Goal: Task Accomplishment & Management: Manage account settings

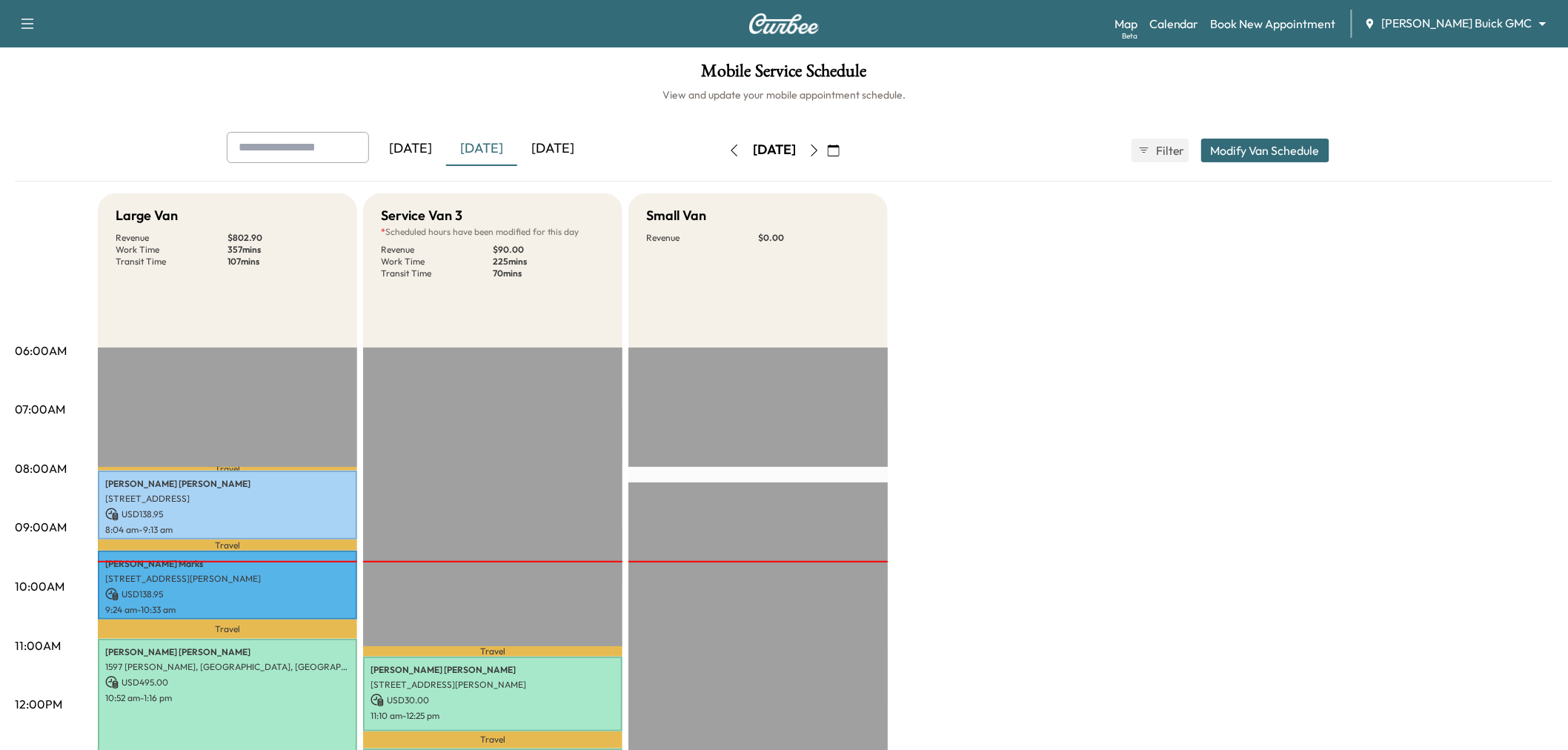
click at [839, 146] on icon "button" at bounding box center [833, 150] width 12 height 12
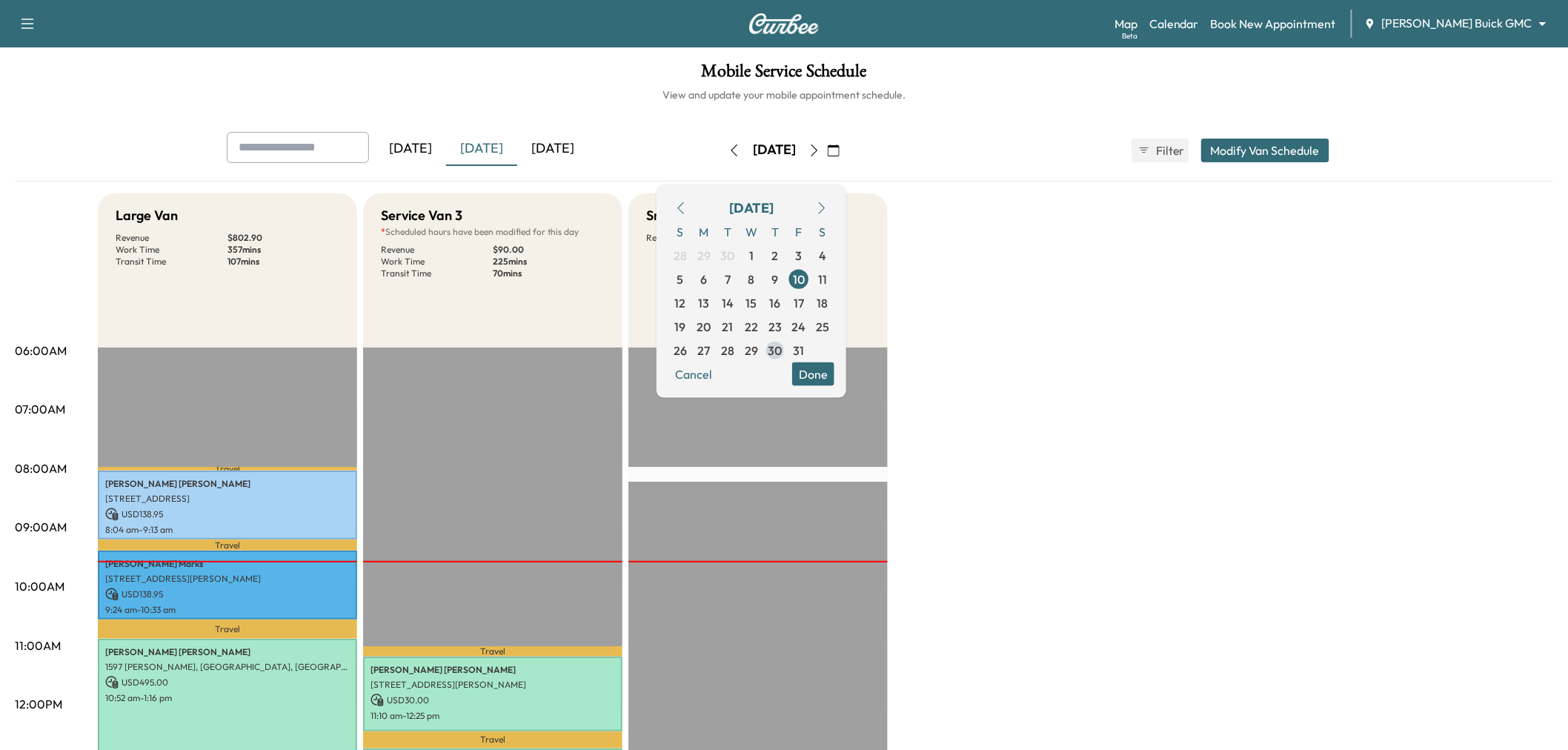
click at [782, 351] on span "30" at bounding box center [776, 349] width 14 height 18
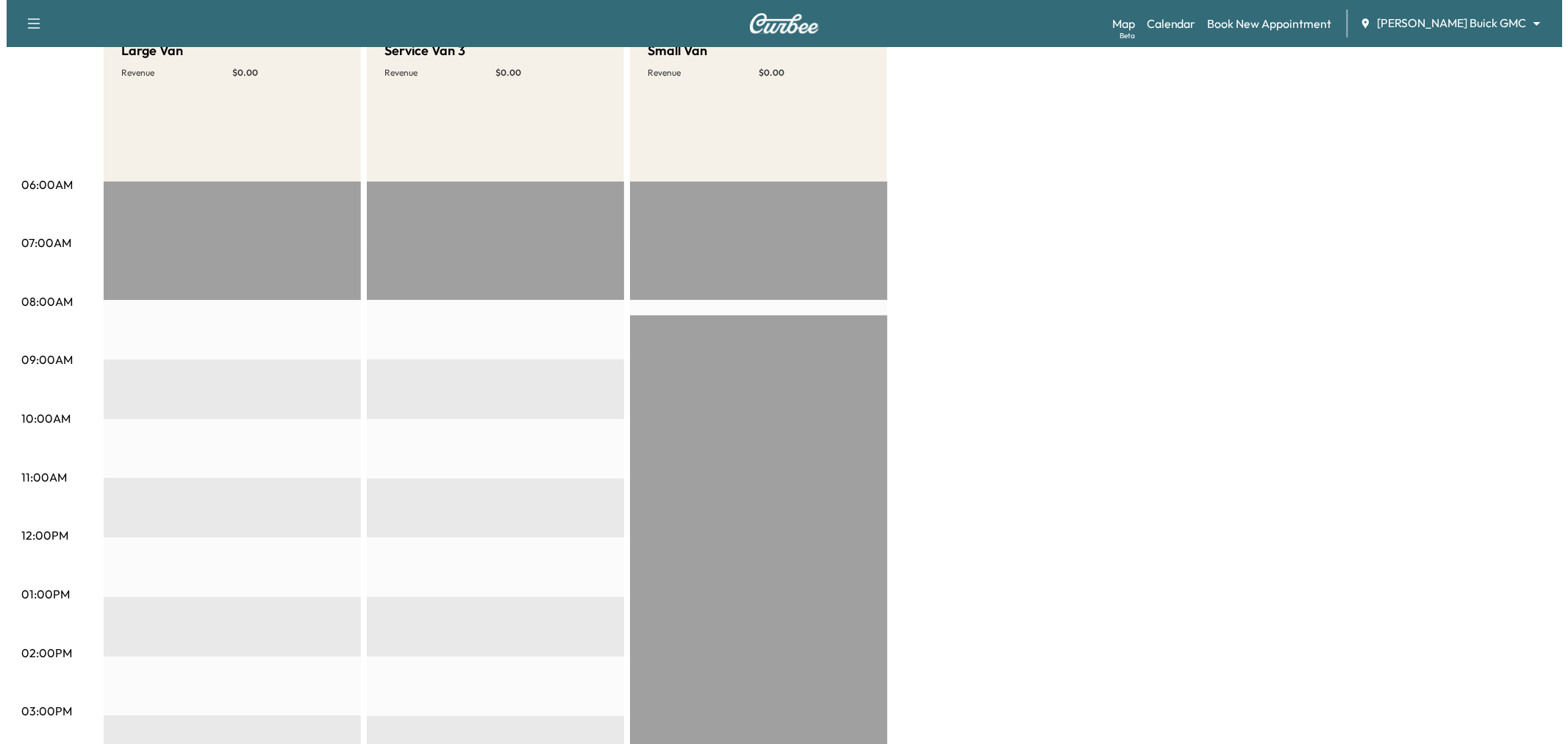
scroll to position [81, 0]
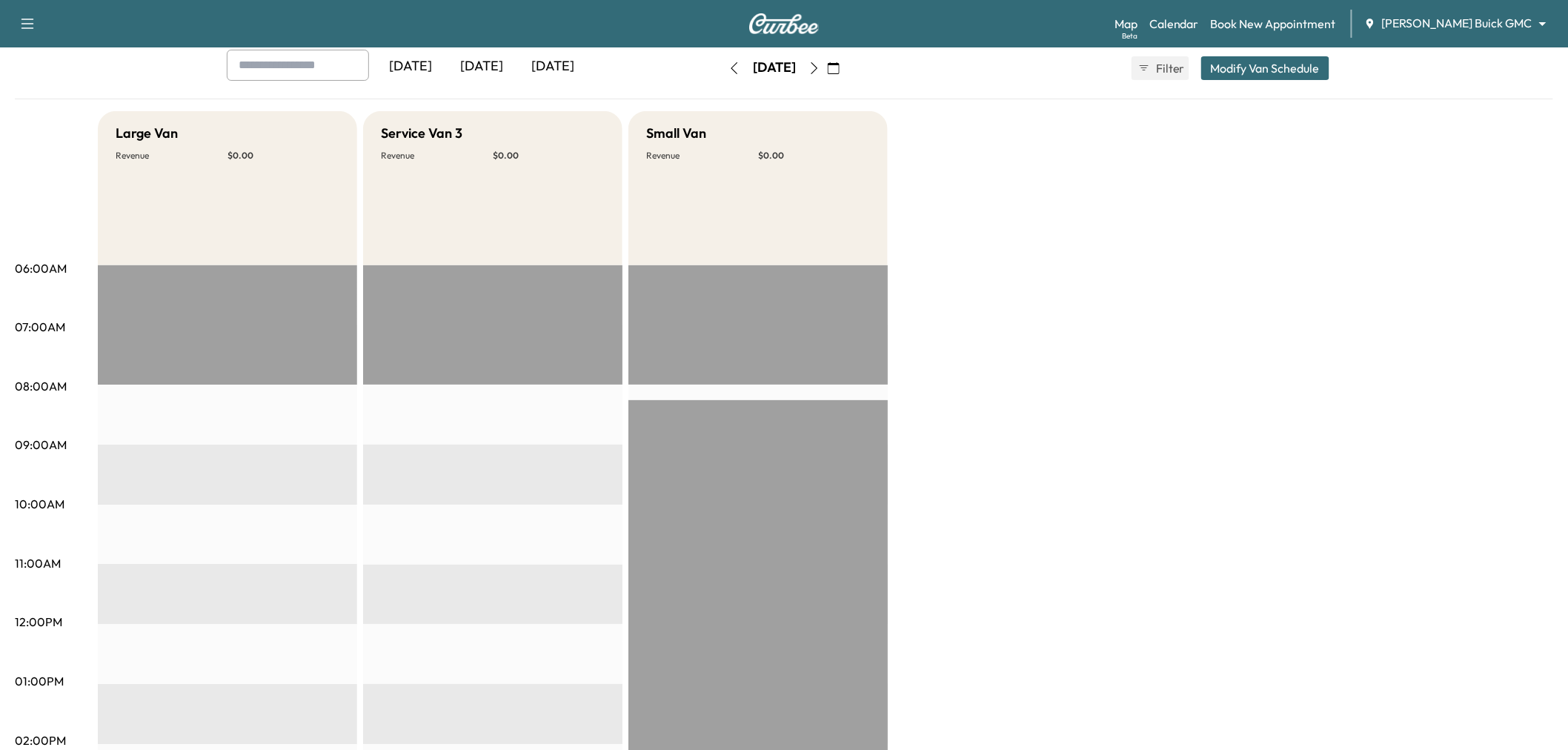
click at [1245, 71] on button "Modify Van Schedule" at bounding box center [1265, 68] width 128 height 24
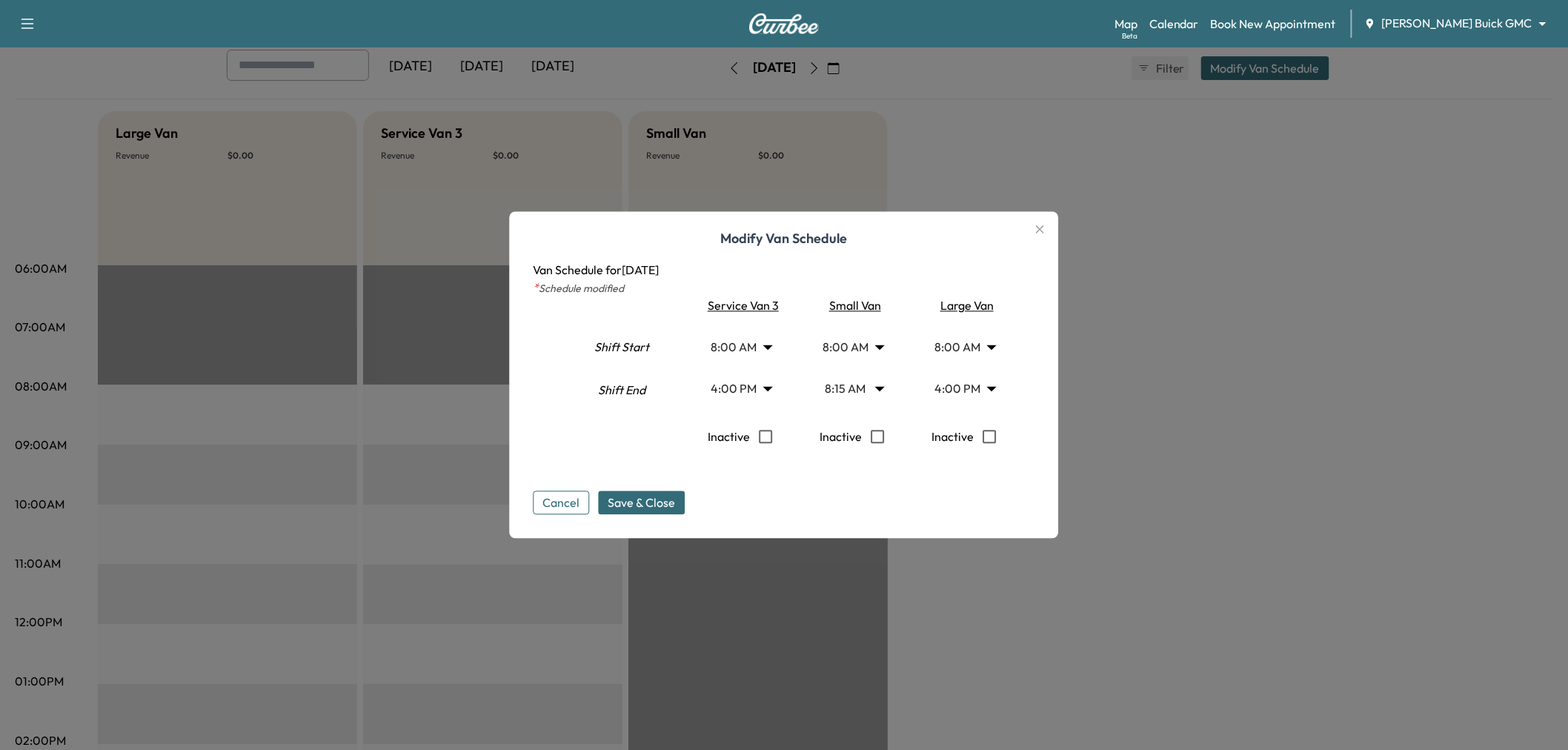
click at [769, 381] on body "Support Log Out Map Beta Calendar Book New Appointment [PERSON_NAME] Buick GMC …" at bounding box center [784, 292] width 1568 height 750
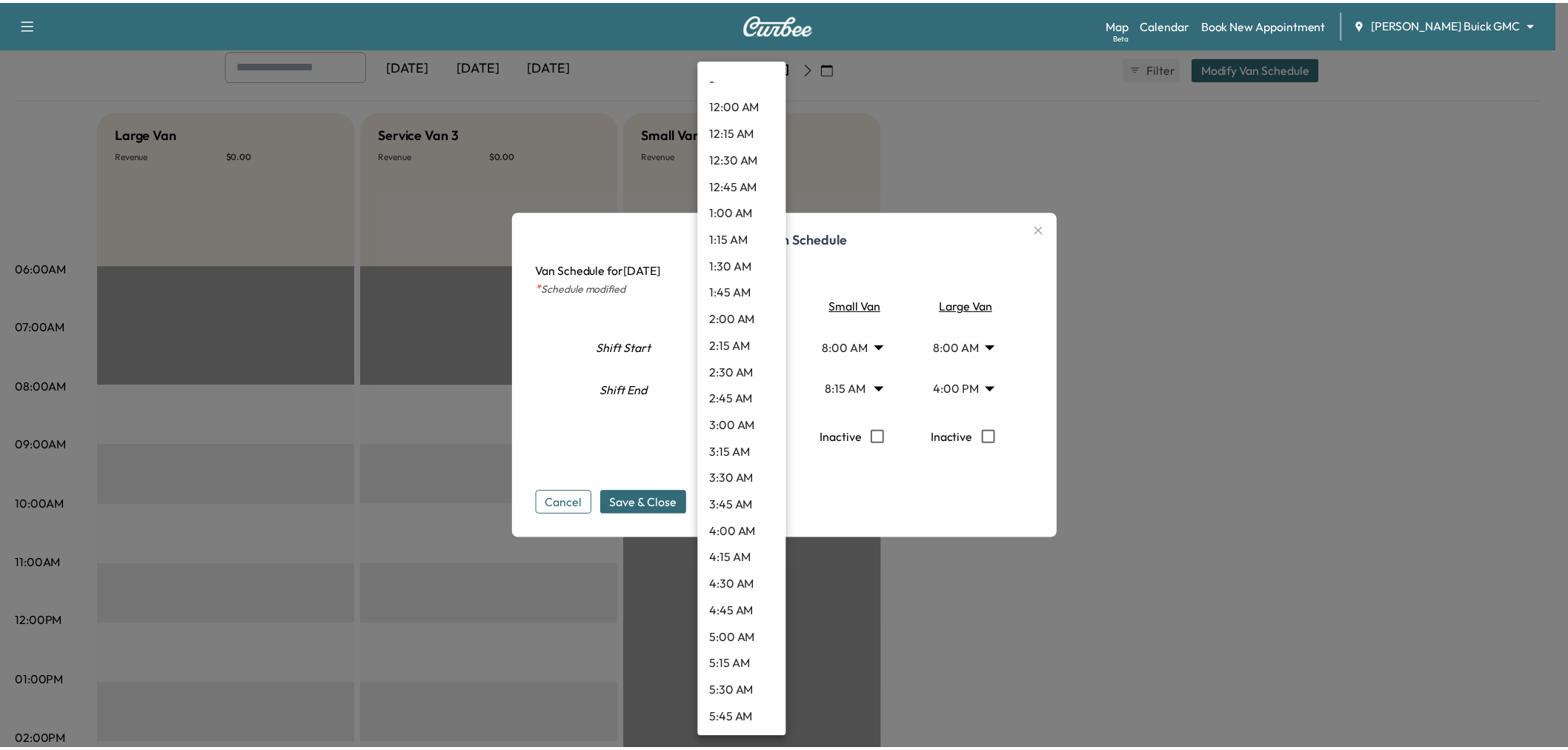
scroll to position [1412, 0]
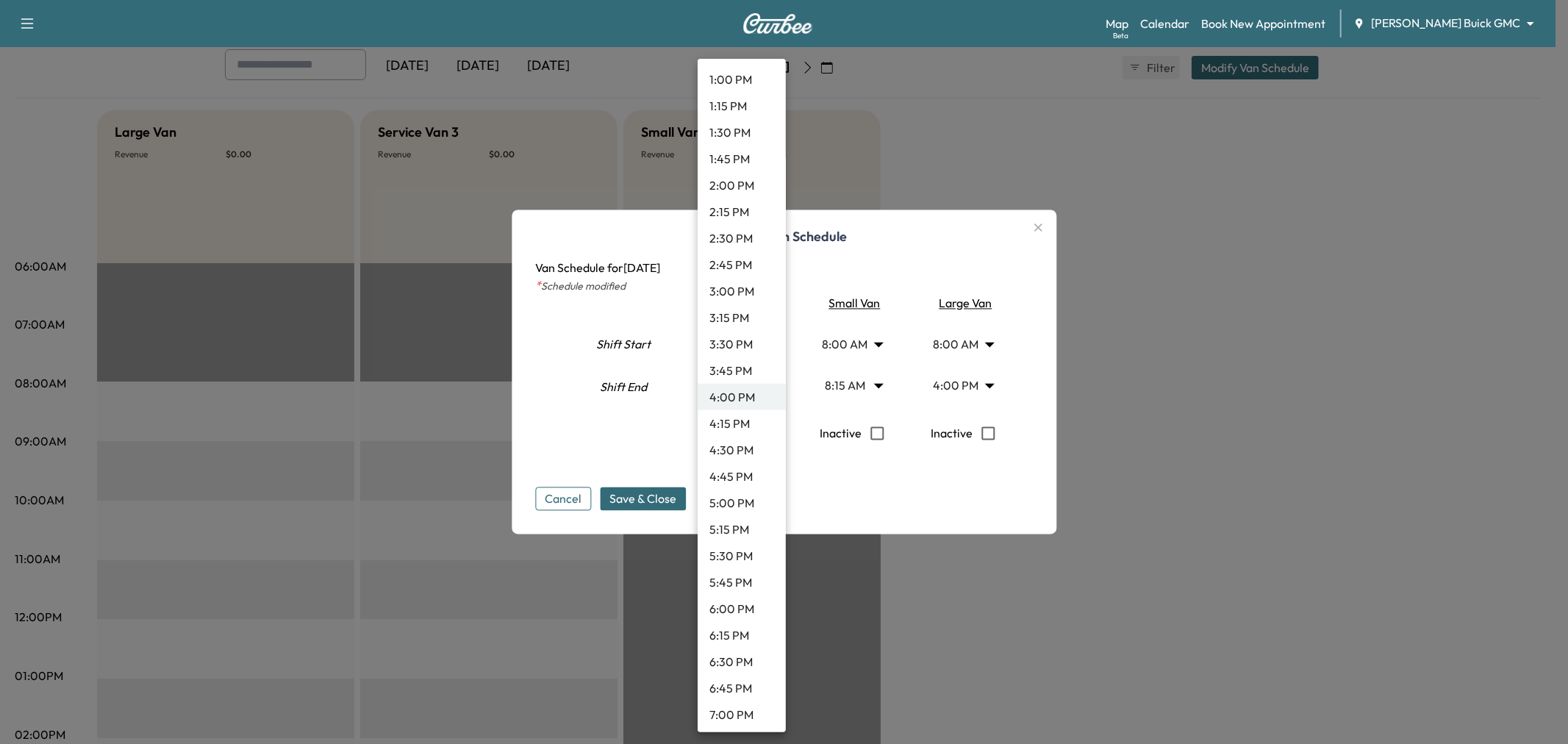
click at [746, 290] on li "3:00 PM" at bounding box center [742, 291] width 88 height 27
type input "**"
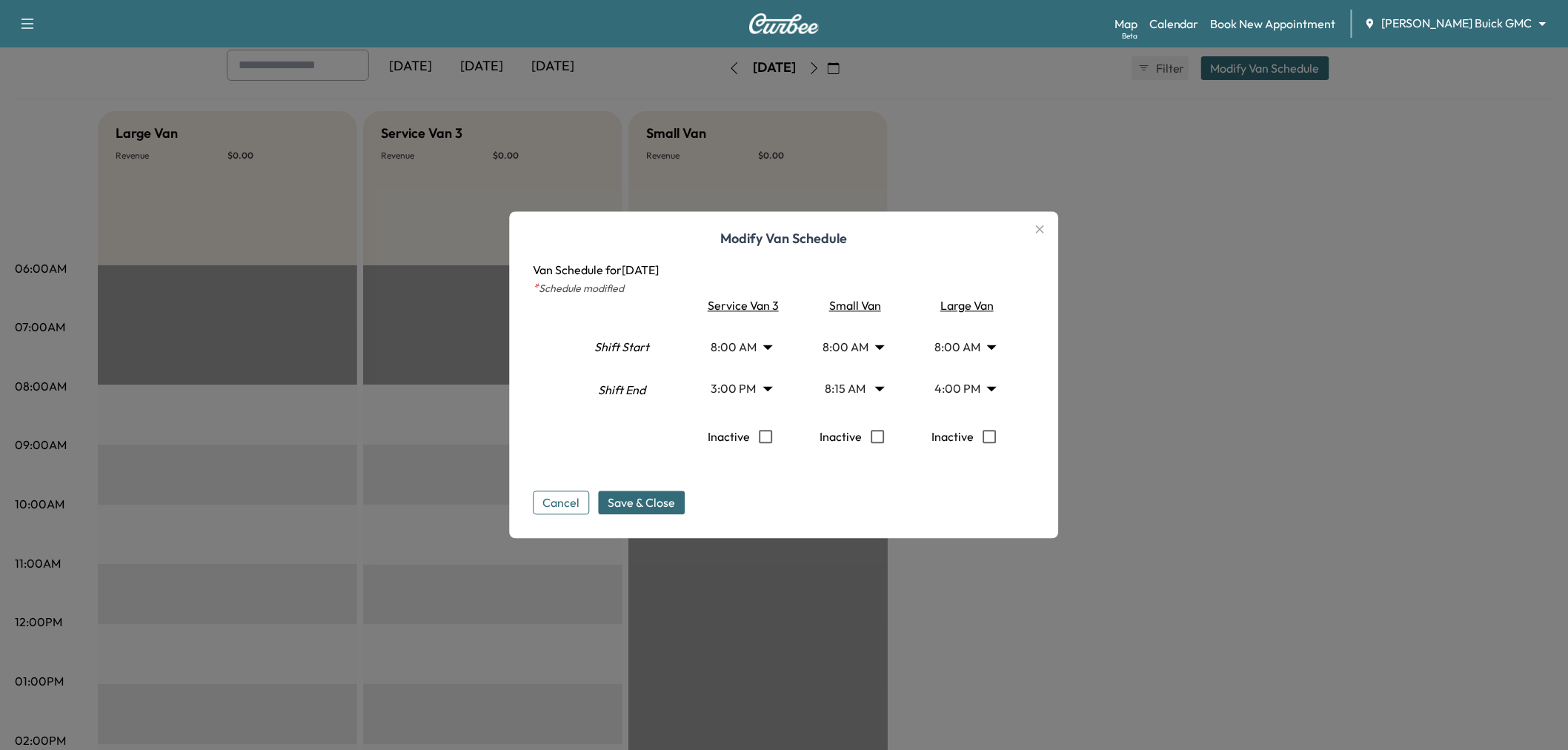
click at [676, 504] on span "Save & Close" at bounding box center [642, 503] width 68 height 18
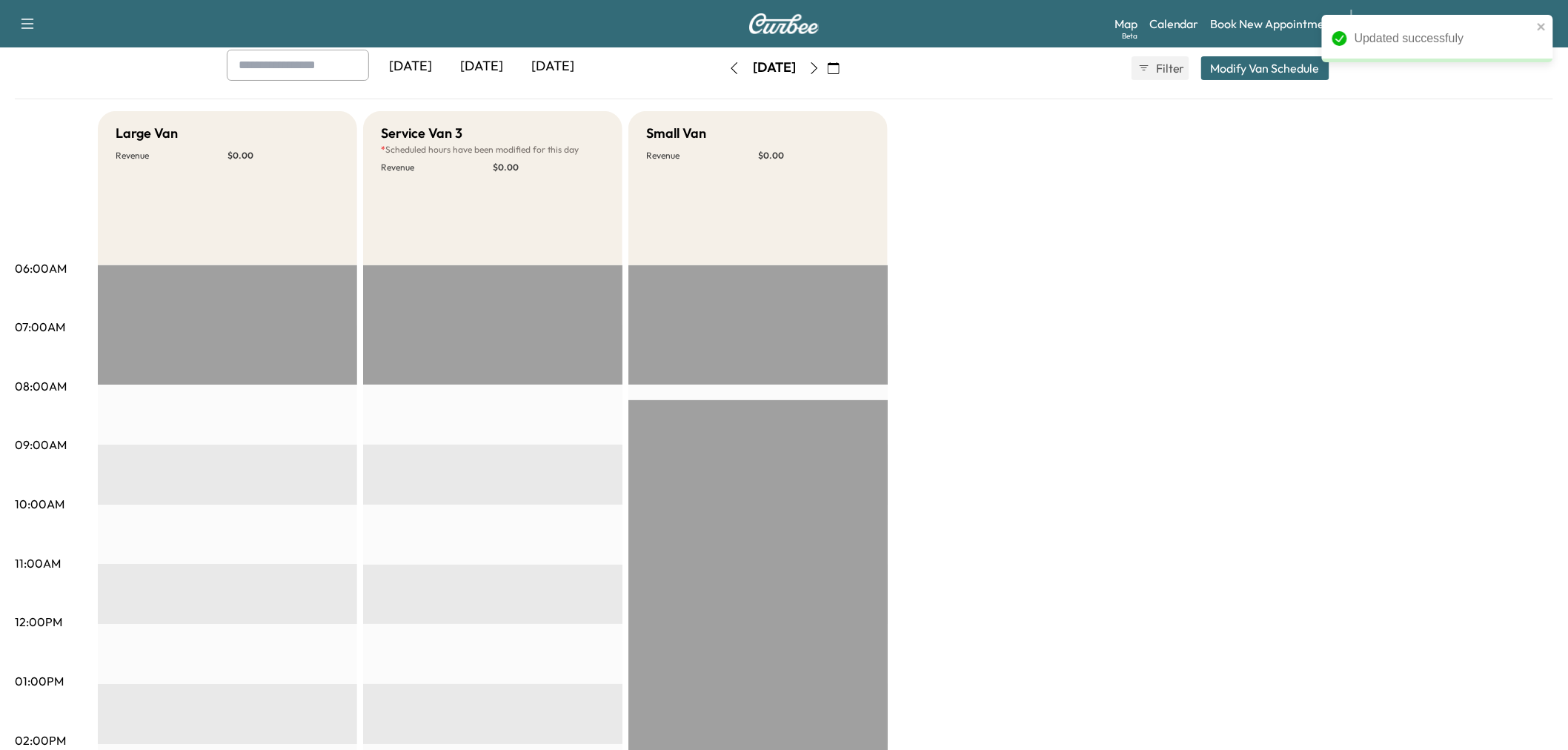
click at [1165, 366] on div "Large Van Revenue $ 0.00 Service Van 3 * Scheduled hours have been modified for…" at bounding box center [825, 667] width 1455 height 1112
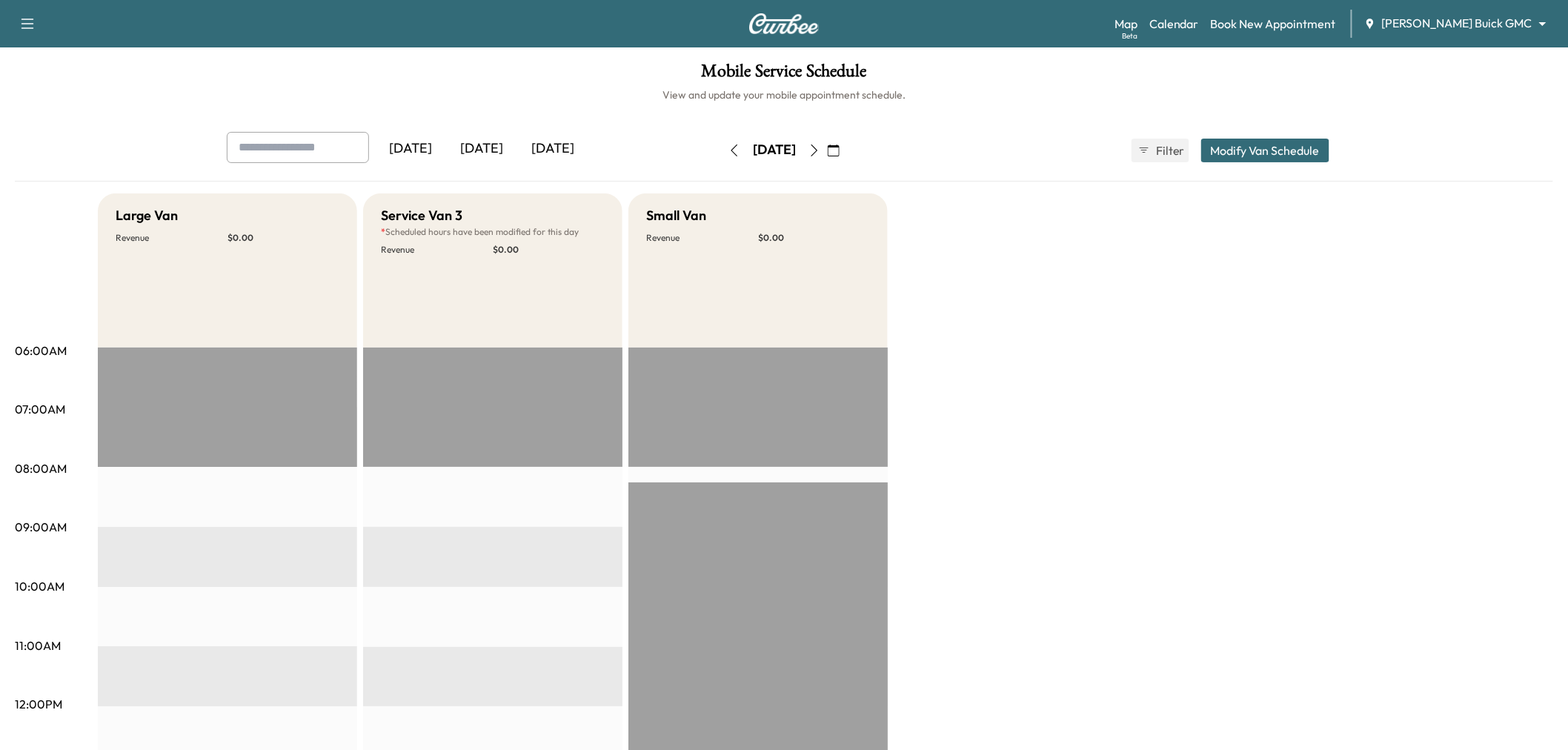
click at [487, 150] on div "[DATE]" at bounding box center [481, 149] width 71 height 34
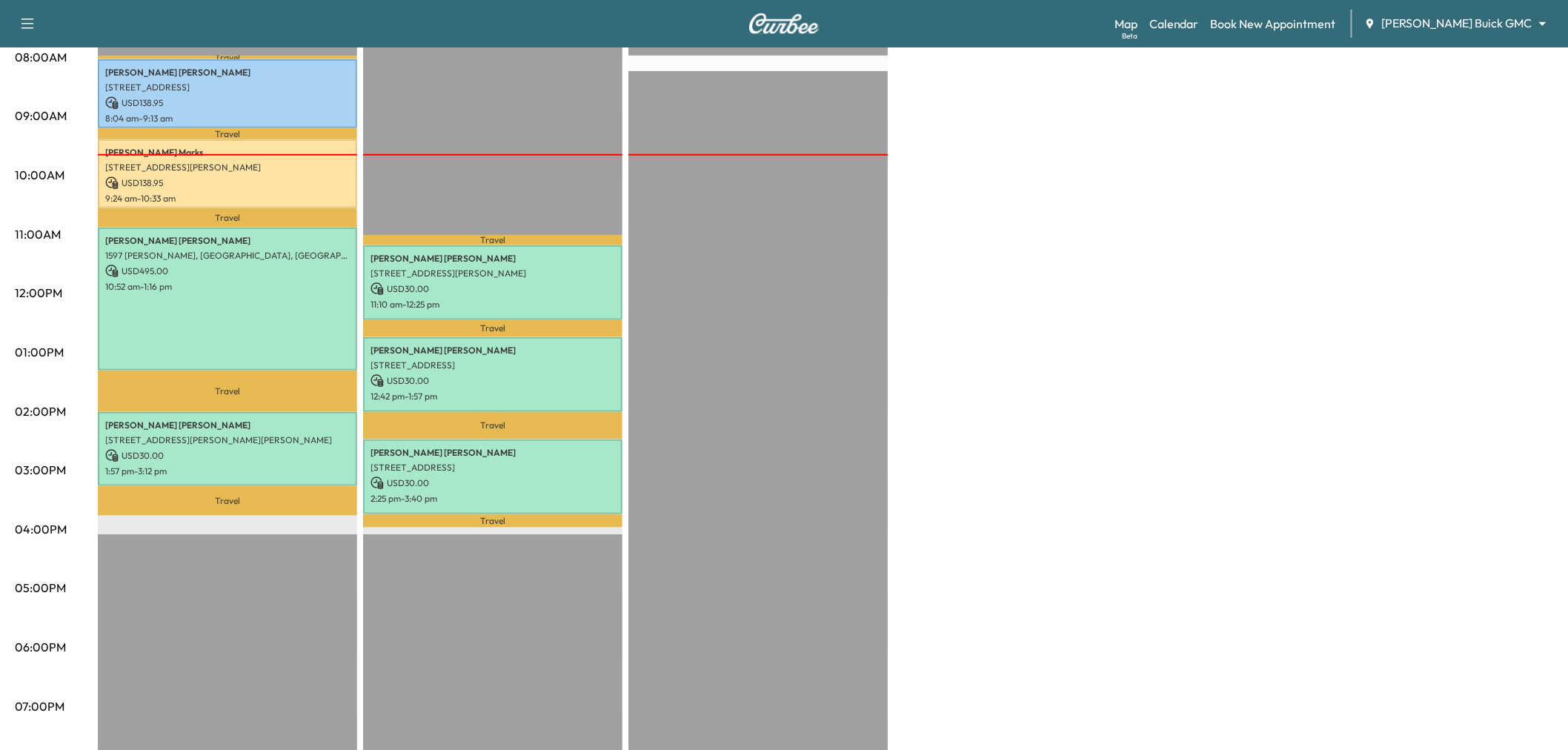
scroll to position [329, 0]
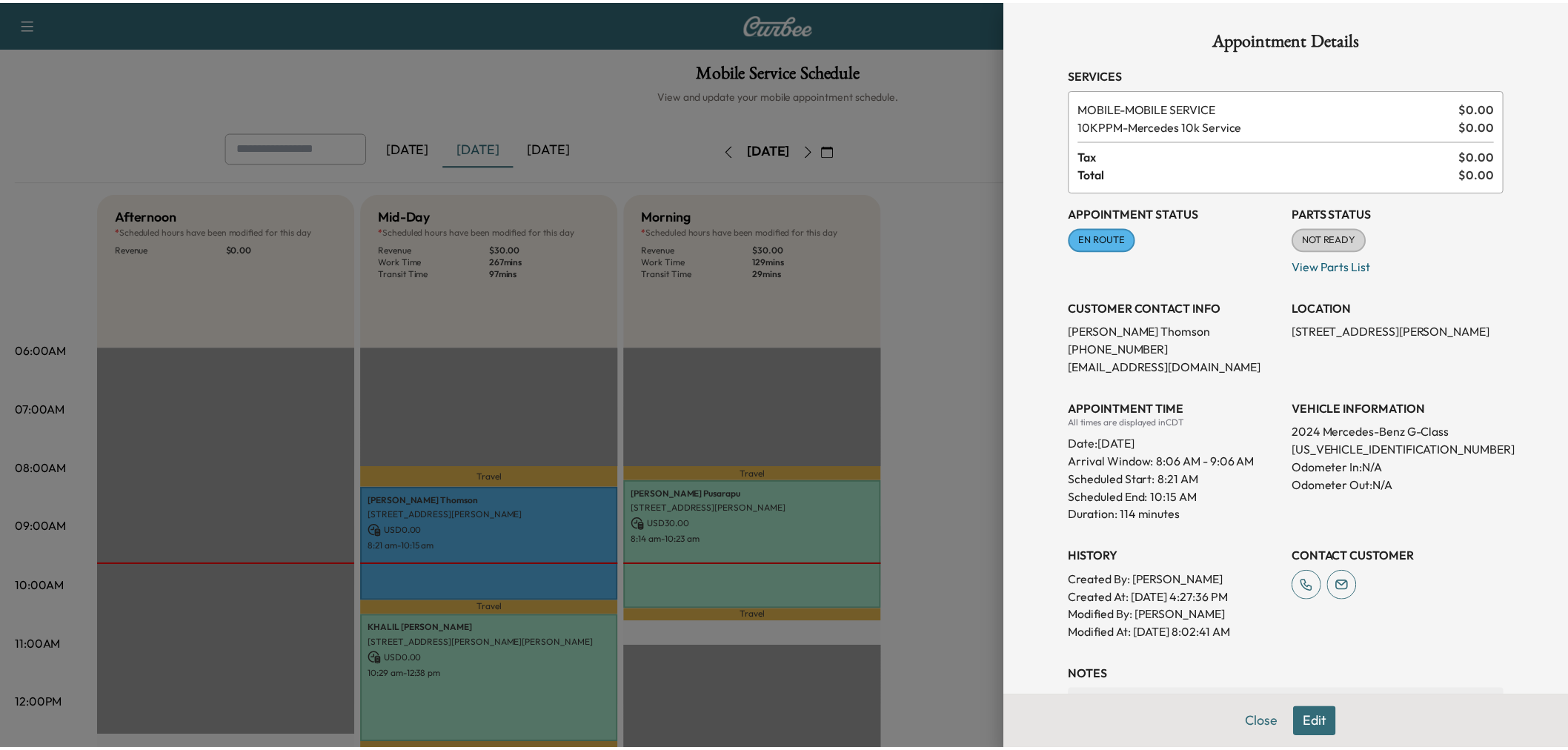
scroll to position [164, 0]
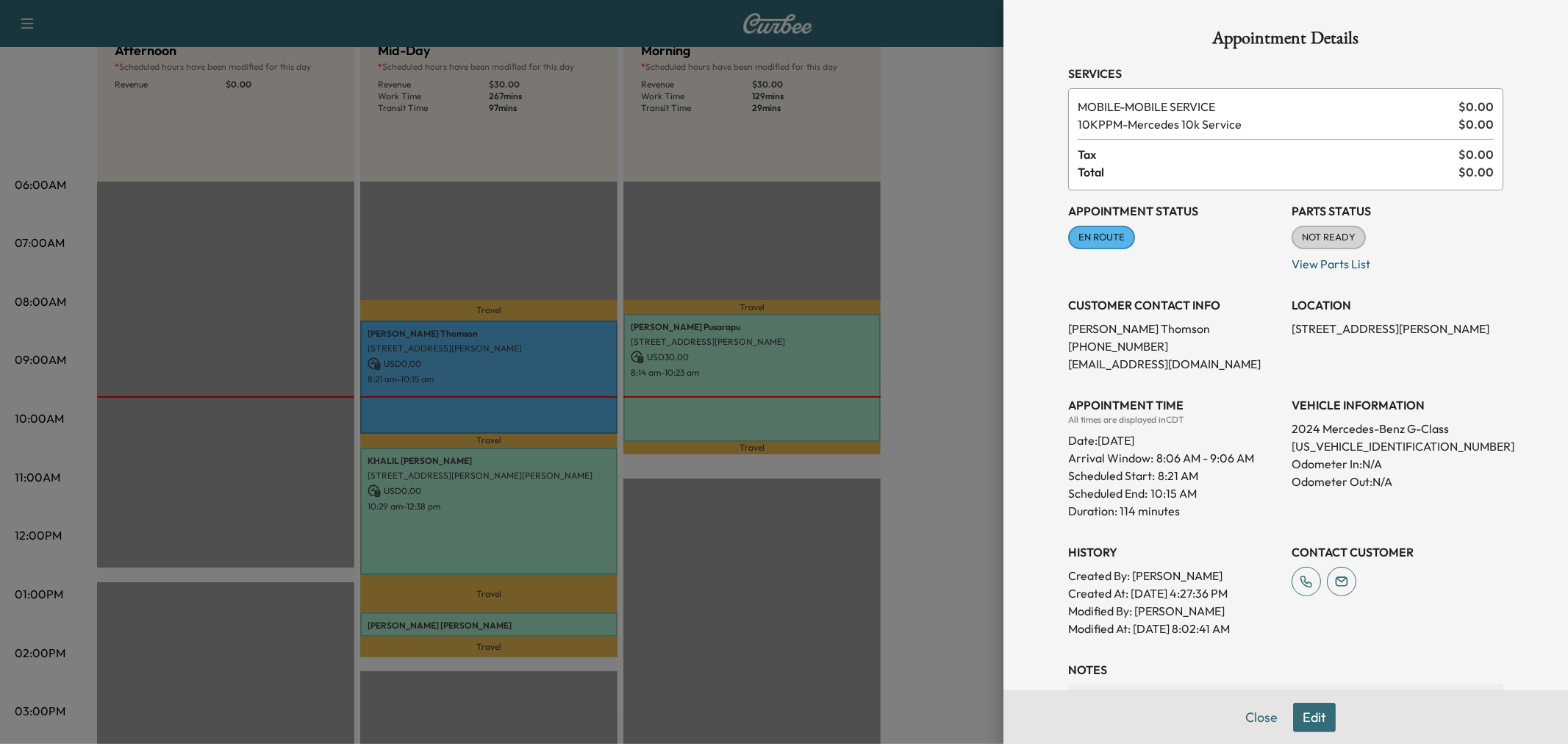
click at [916, 199] on div at bounding box center [784, 372] width 1568 height 744
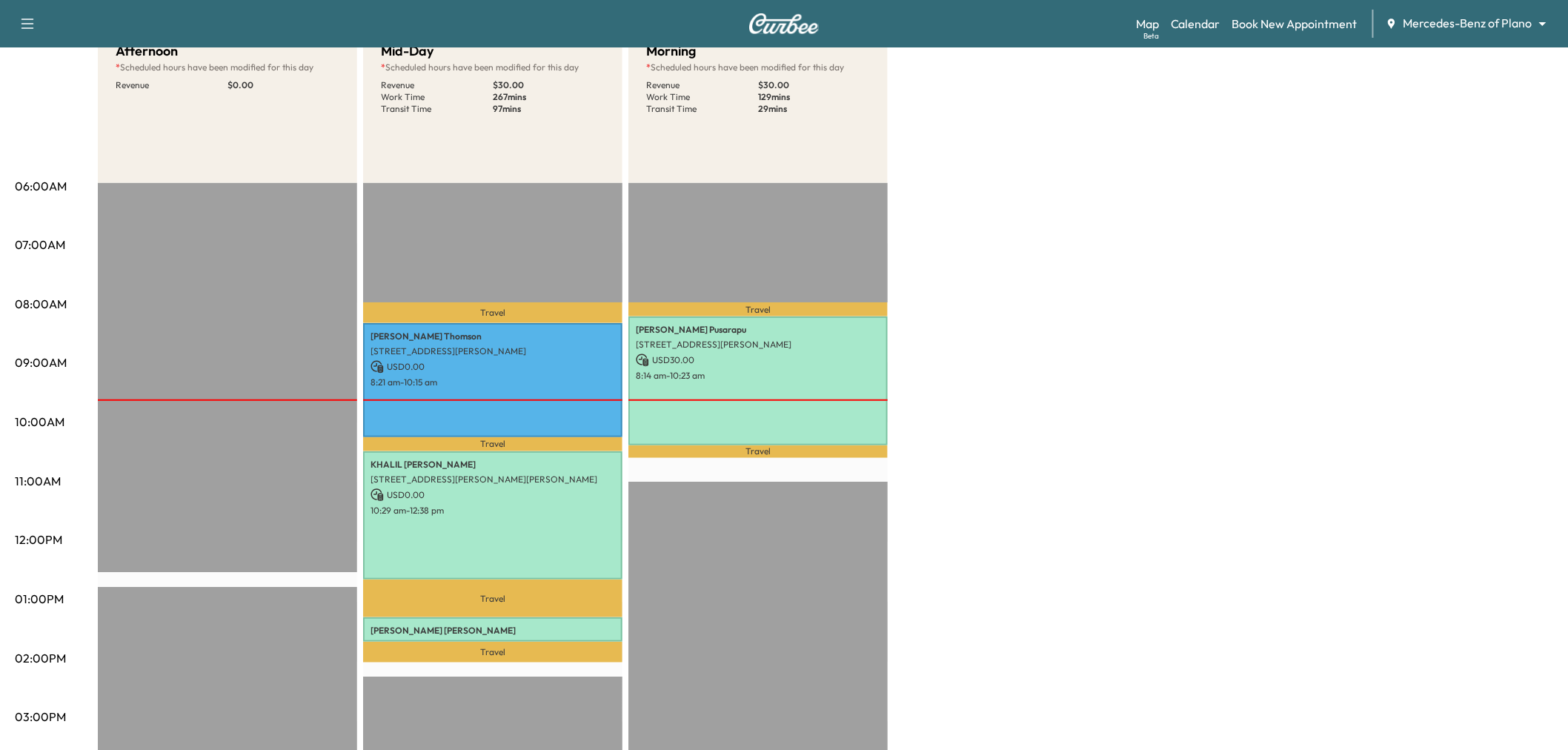
scroll to position [0, 0]
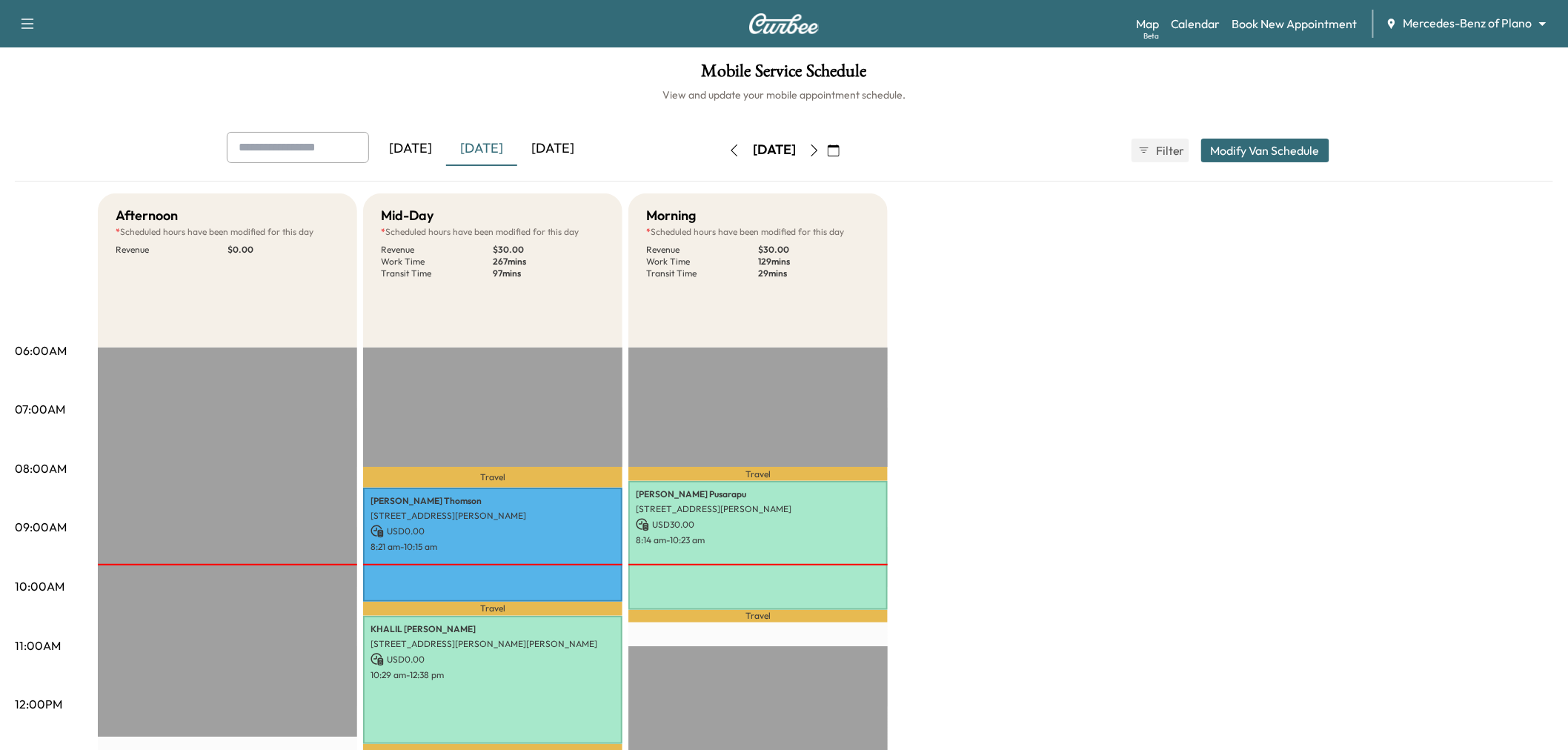
click at [839, 152] on icon "button" at bounding box center [833, 150] width 12 height 12
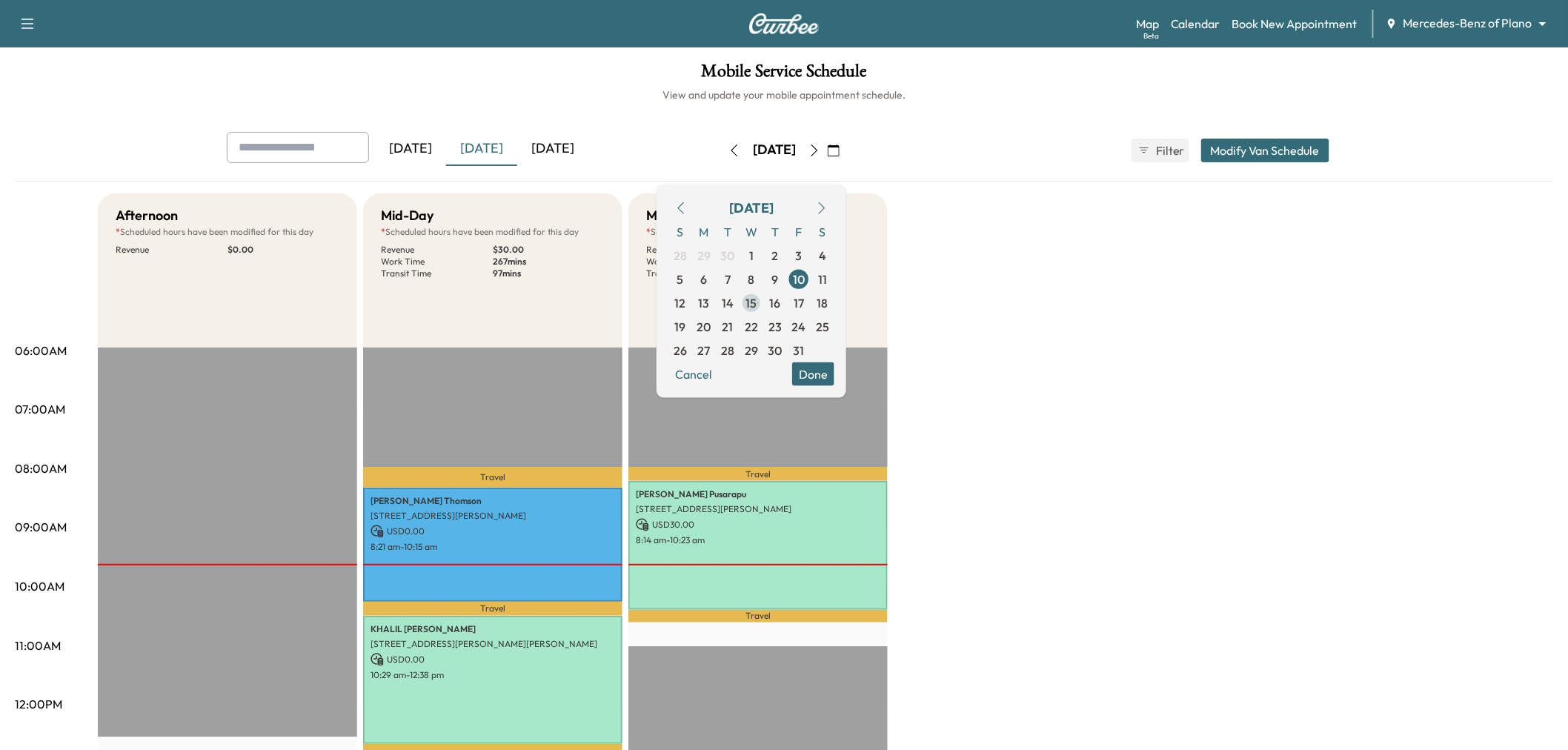
click at [757, 302] on span "15" at bounding box center [752, 302] width 11 height 18
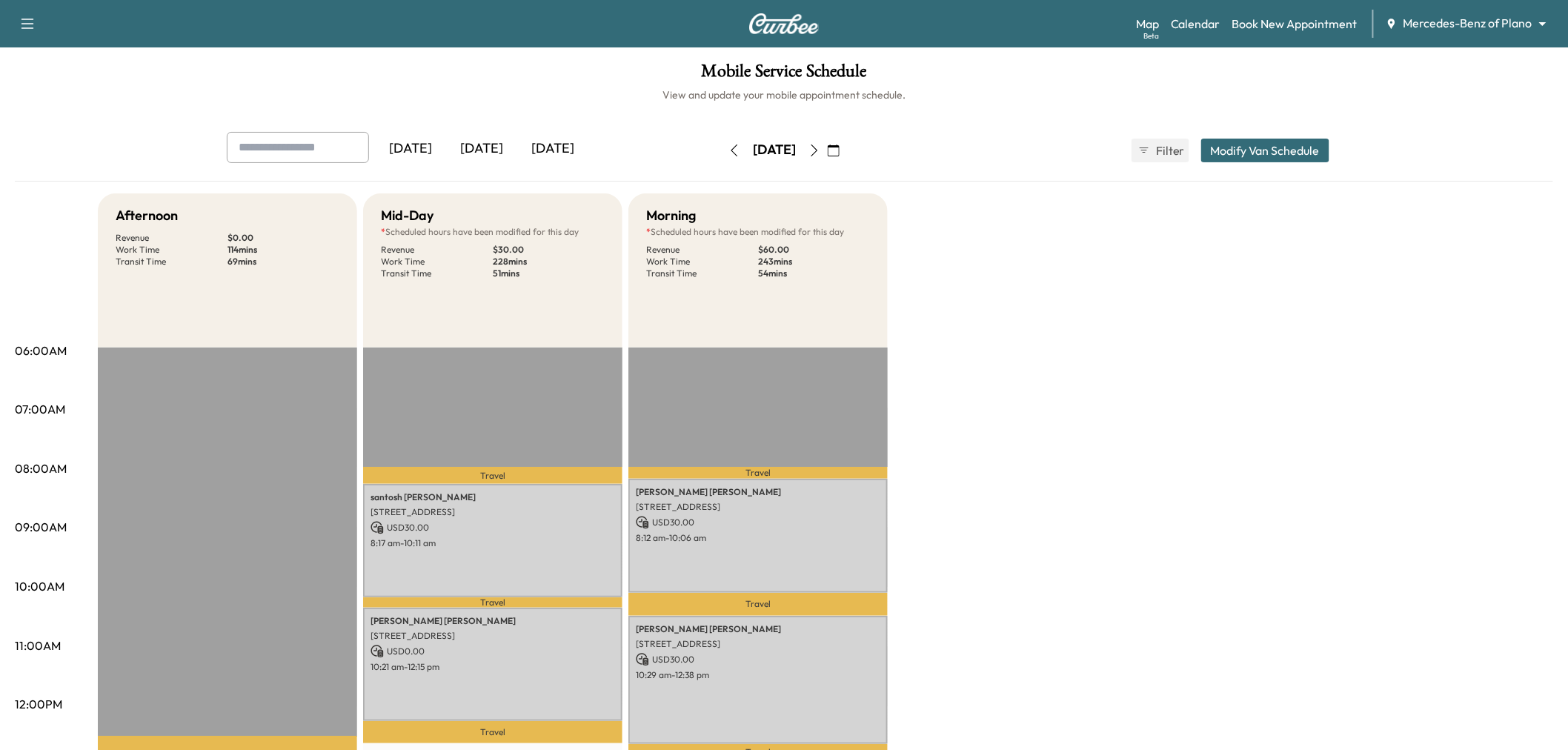
scroll to position [411, 0]
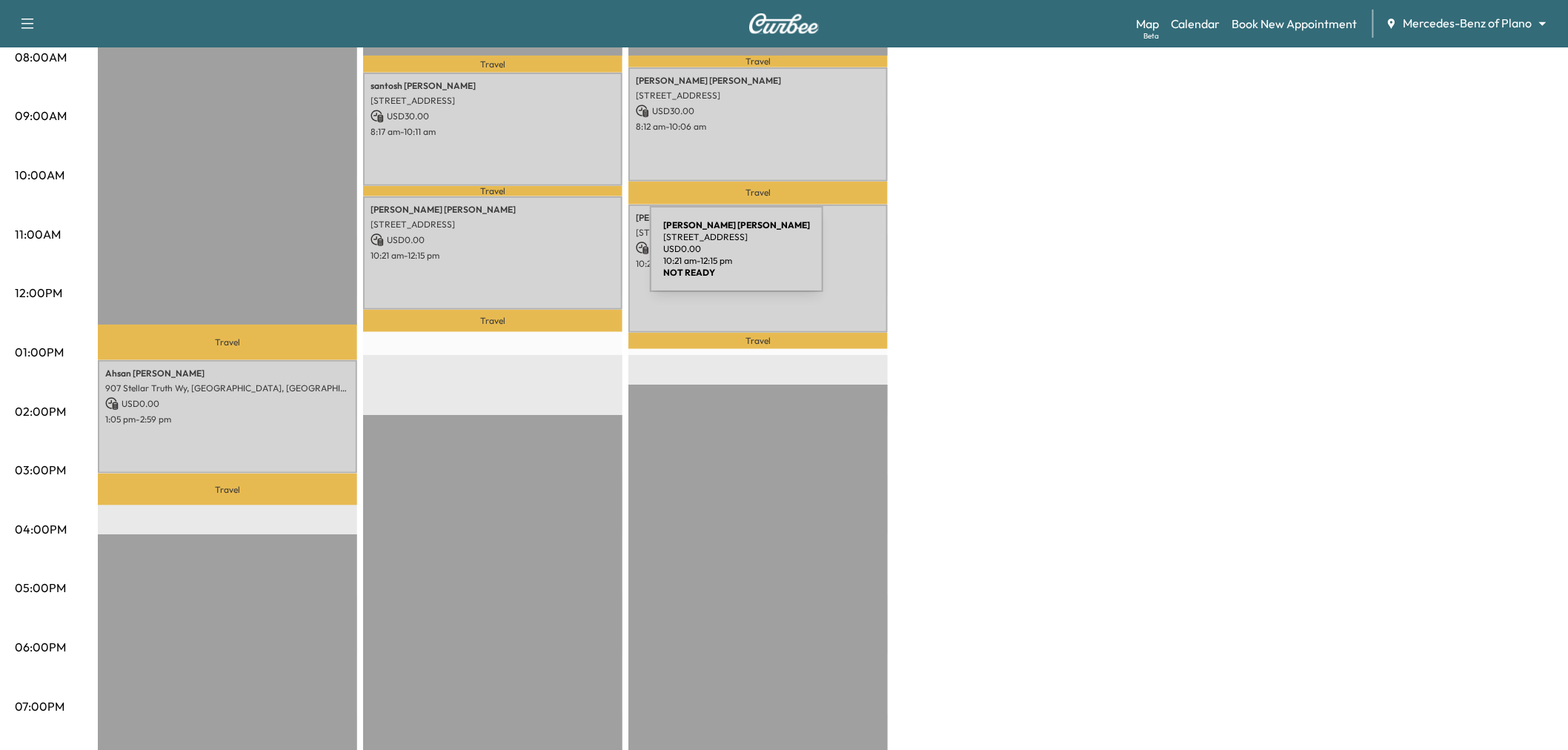
click at [539, 258] on div "Sonia Borbonus-Murray 2828 Braemar, The Colony, TX 75056, United States of Amer…" at bounding box center [493, 253] width 260 height 114
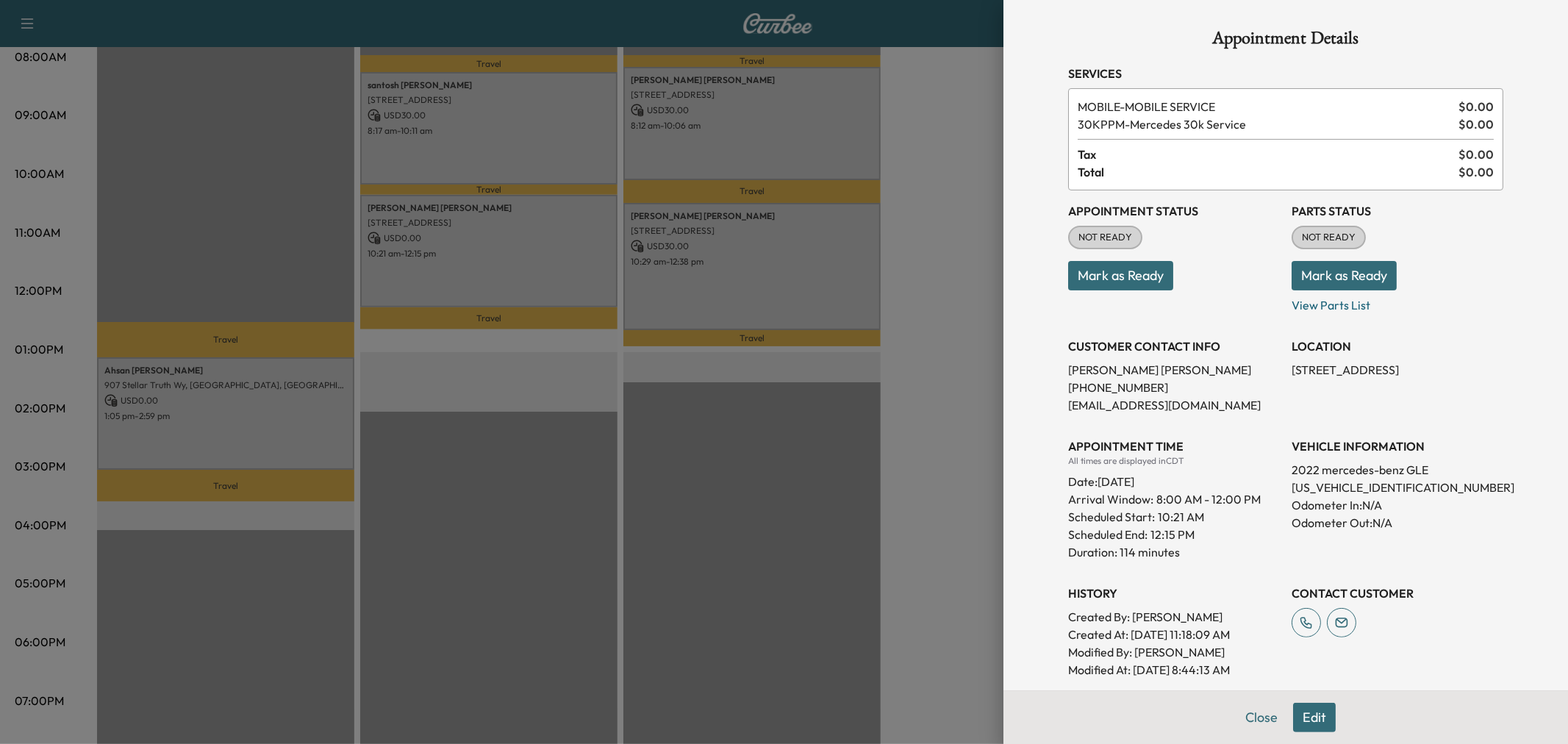
click at [533, 142] on div at bounding box center [784, 372] width 1568 height 744
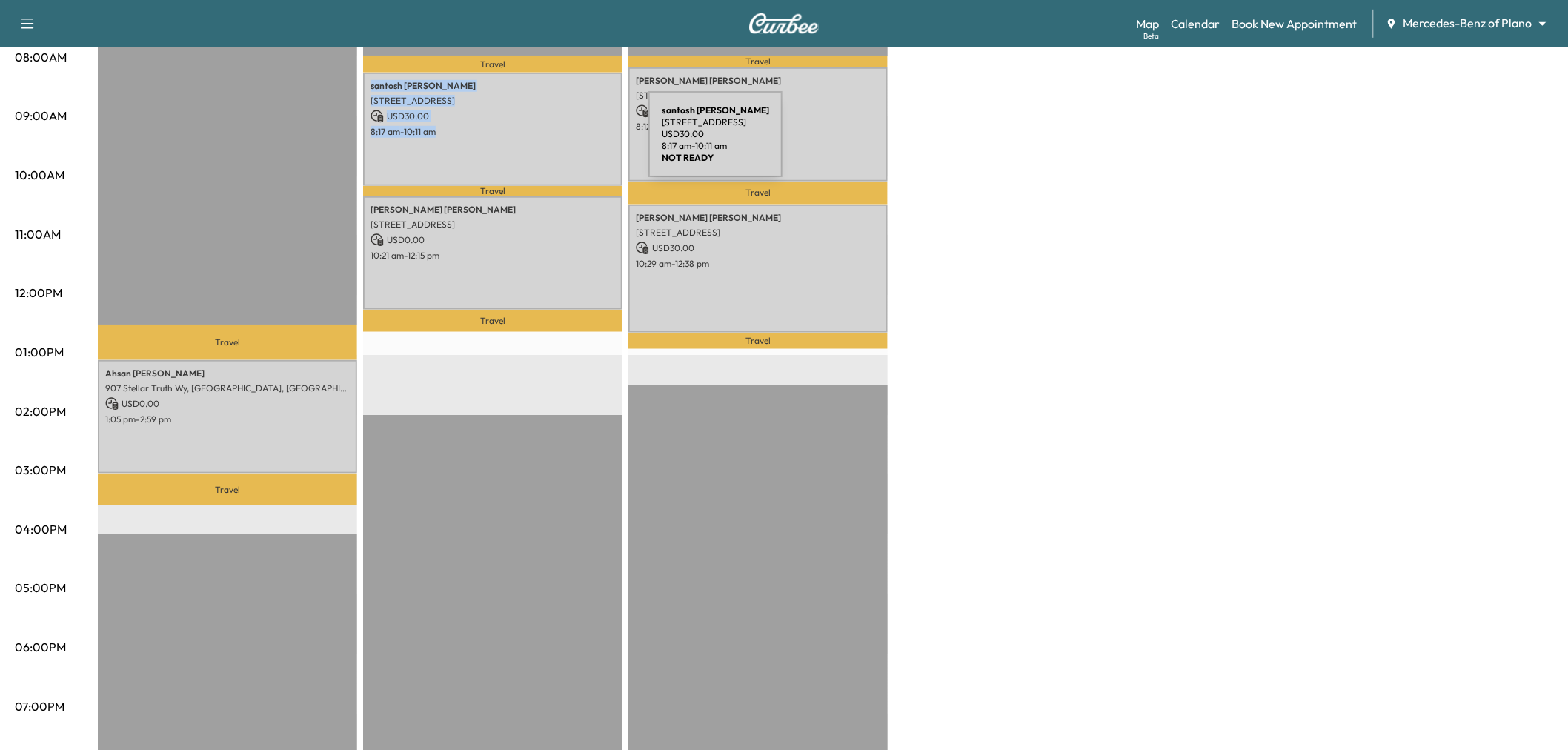
click at [538, 143] on div "santosh kandel 249 Main St, Frisco, TX 75036, USA USD 30.00 8:17 am - 10:11 am" at bounding box center [493, 130] width 260 height 114
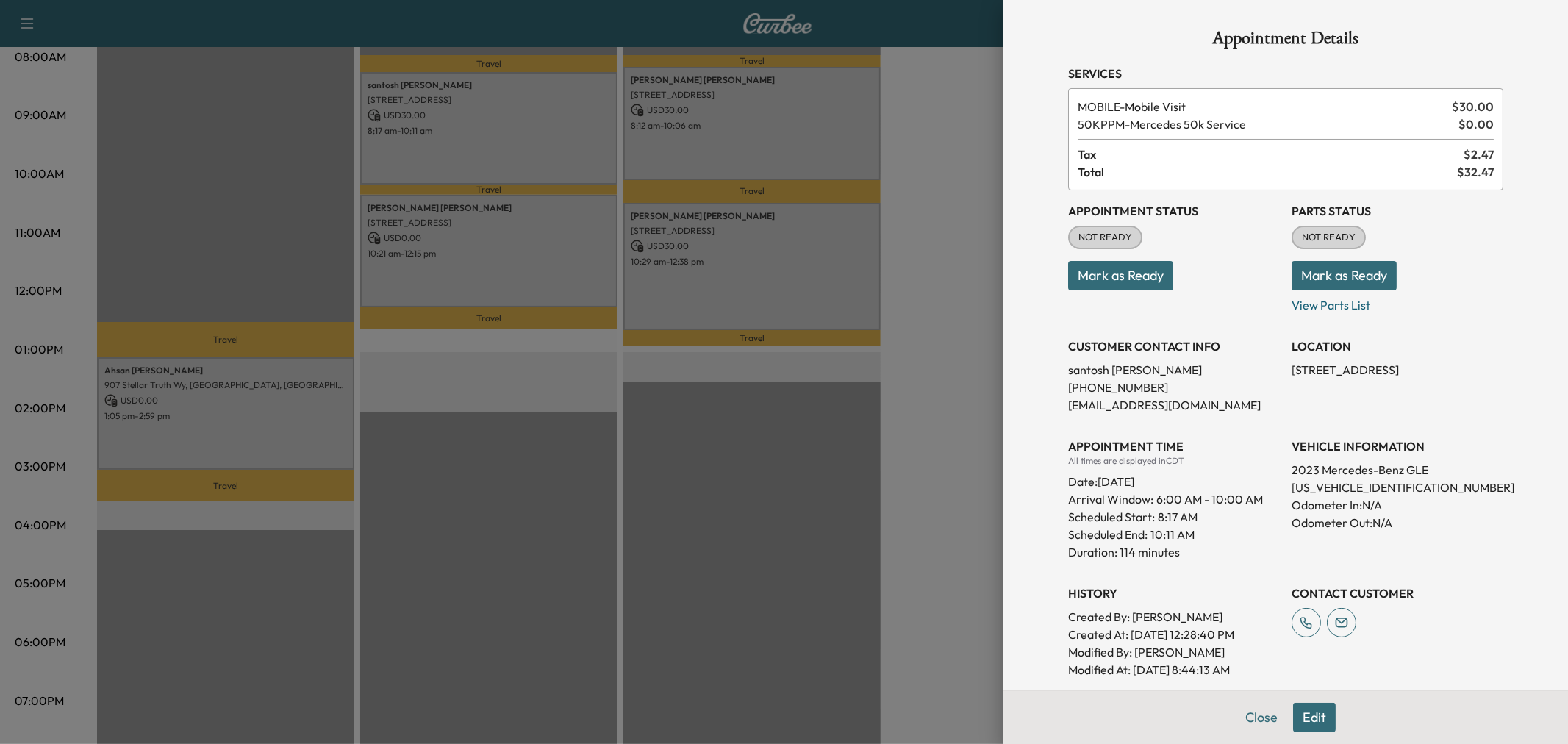
click at [533, 142] on div at bounding box center [784, 372] width 1568 height 744
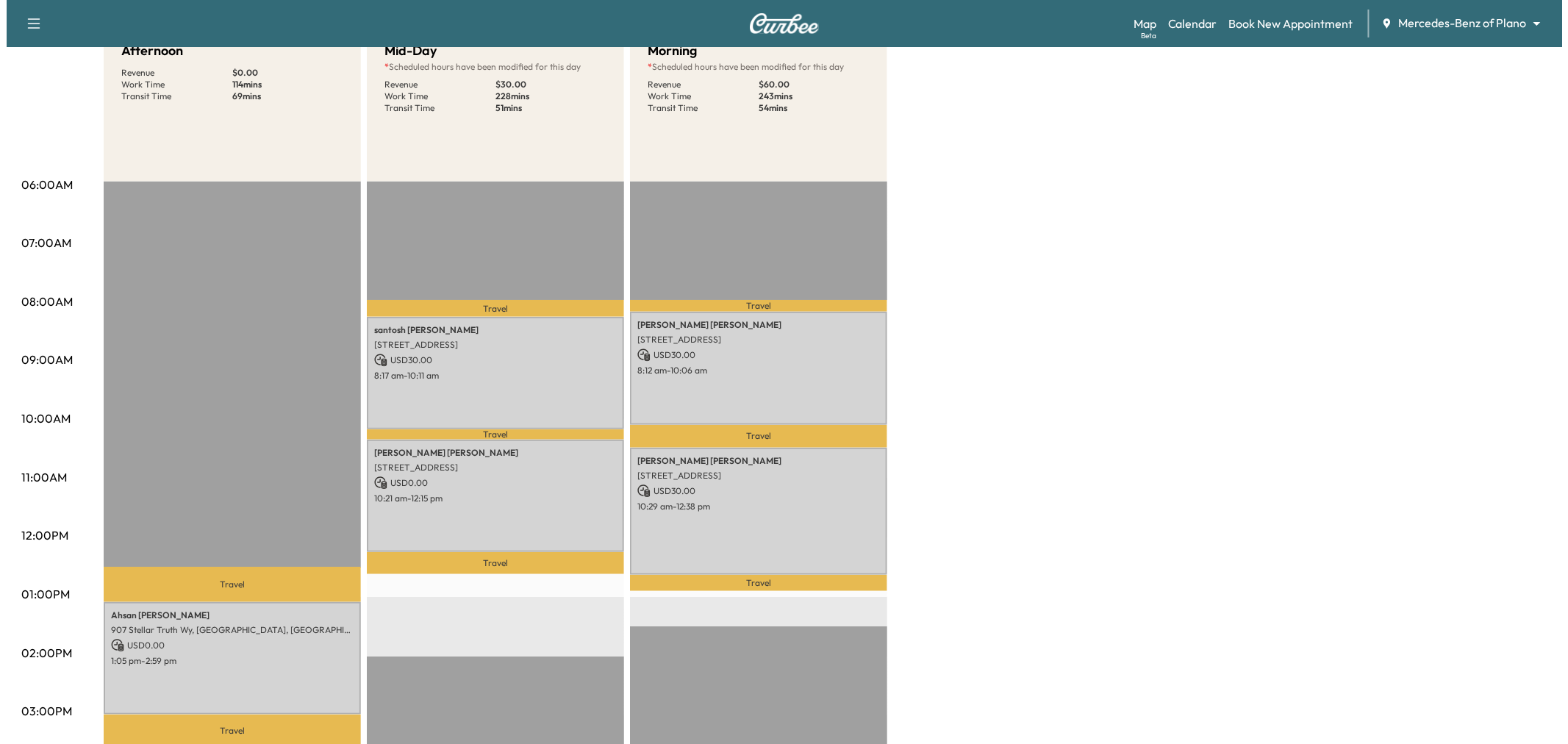
scroll to position [81, 0]
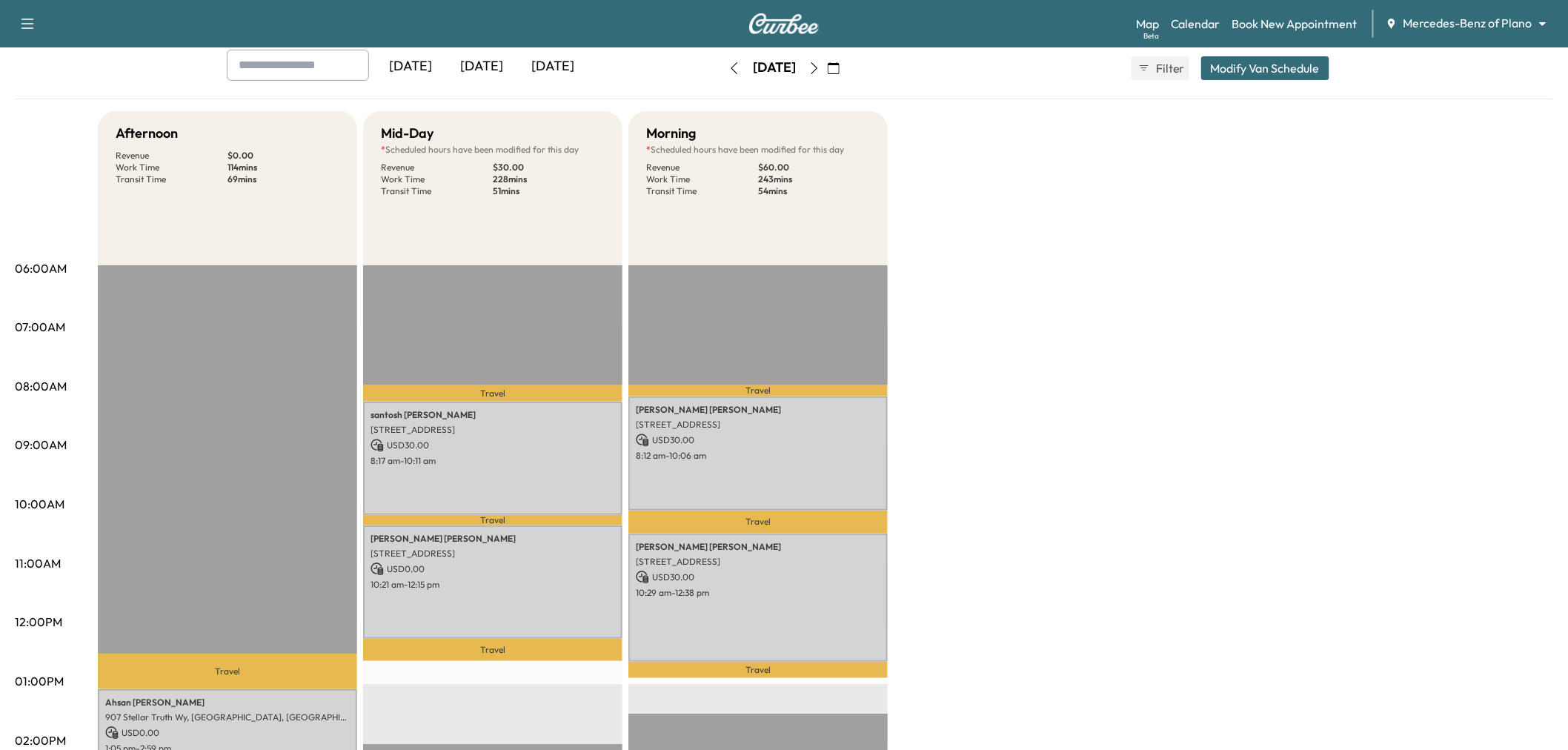
click at [1228, 57] on button "Modify Van Schedule" at bounding box center [1265, 68] width 128 height 24
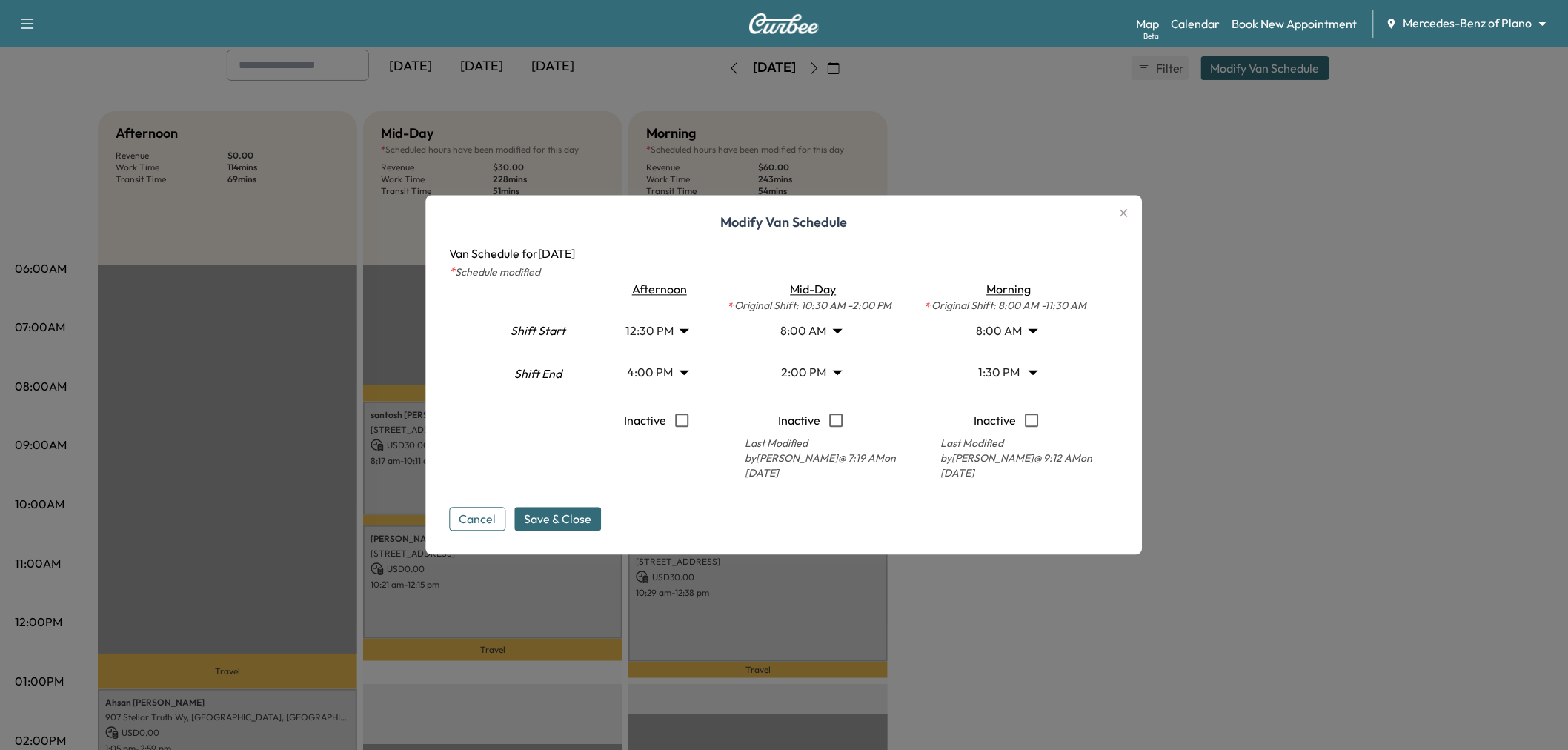
click at [813, 369] on body "Support Log Out Map Beta Calendar Book New Appointment Mercedes-Benz of Plano *…" at bounding box center [784, 292] width 1568 height 750
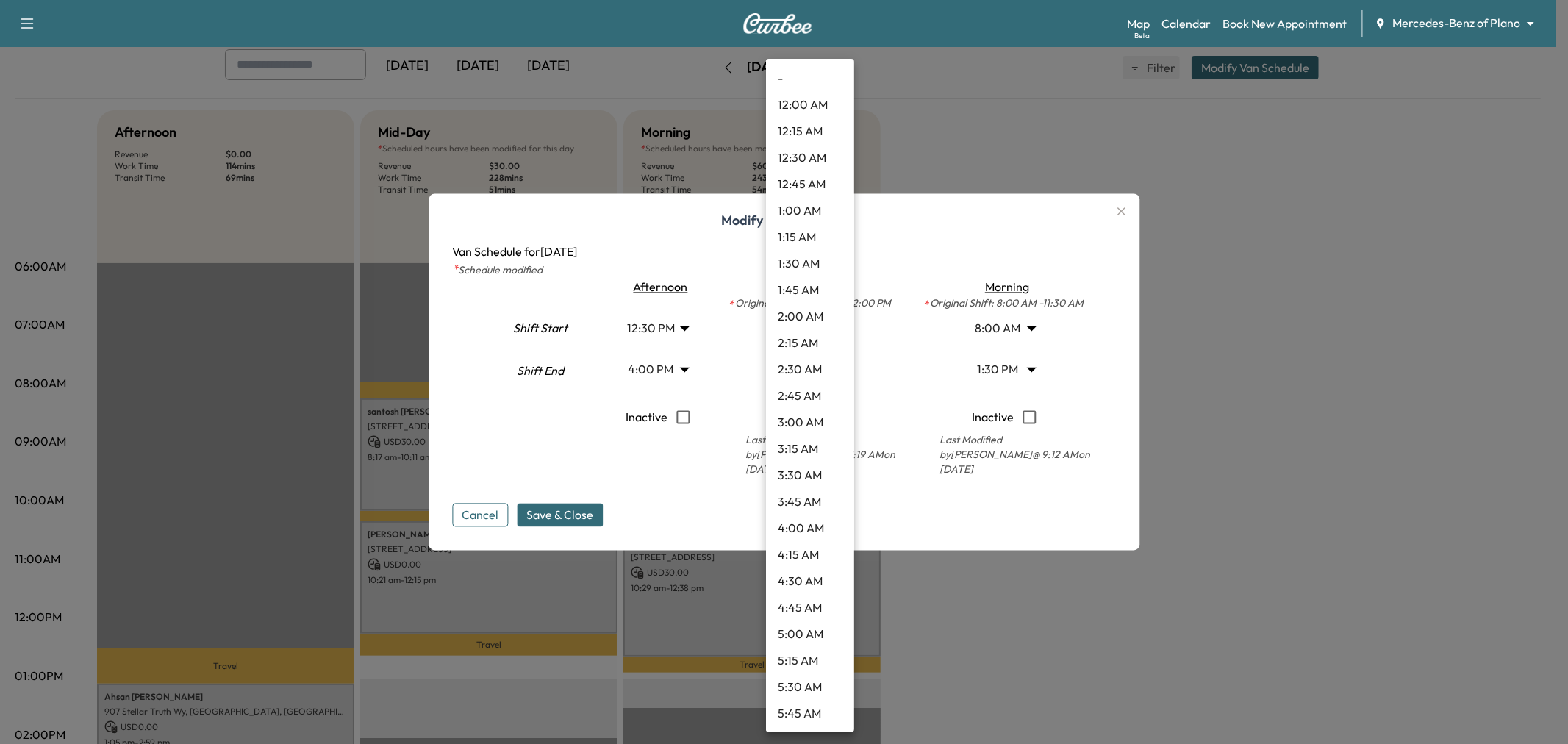
scroll to position [1189, 0]
click at [808, 292] on li "1:00 PM" at bounding box center [811, 291] width 88 height 27
type input "**"
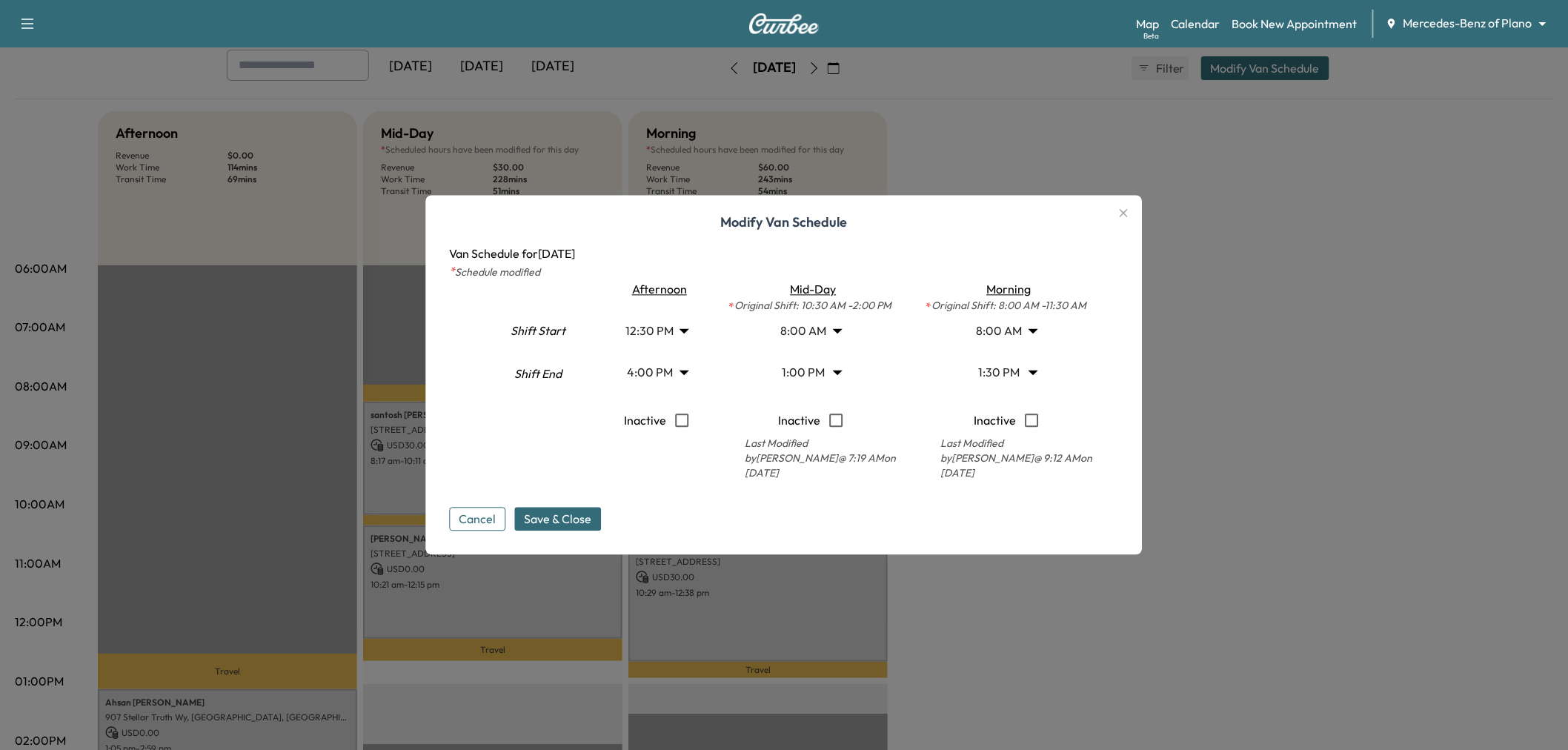
click at [1002, 365] on body "Support Log Out Map Beta Calendar Book New Appointment Mercedes-Benz of Plano *…" at bounding box center [784, 292] width 1568 height 750
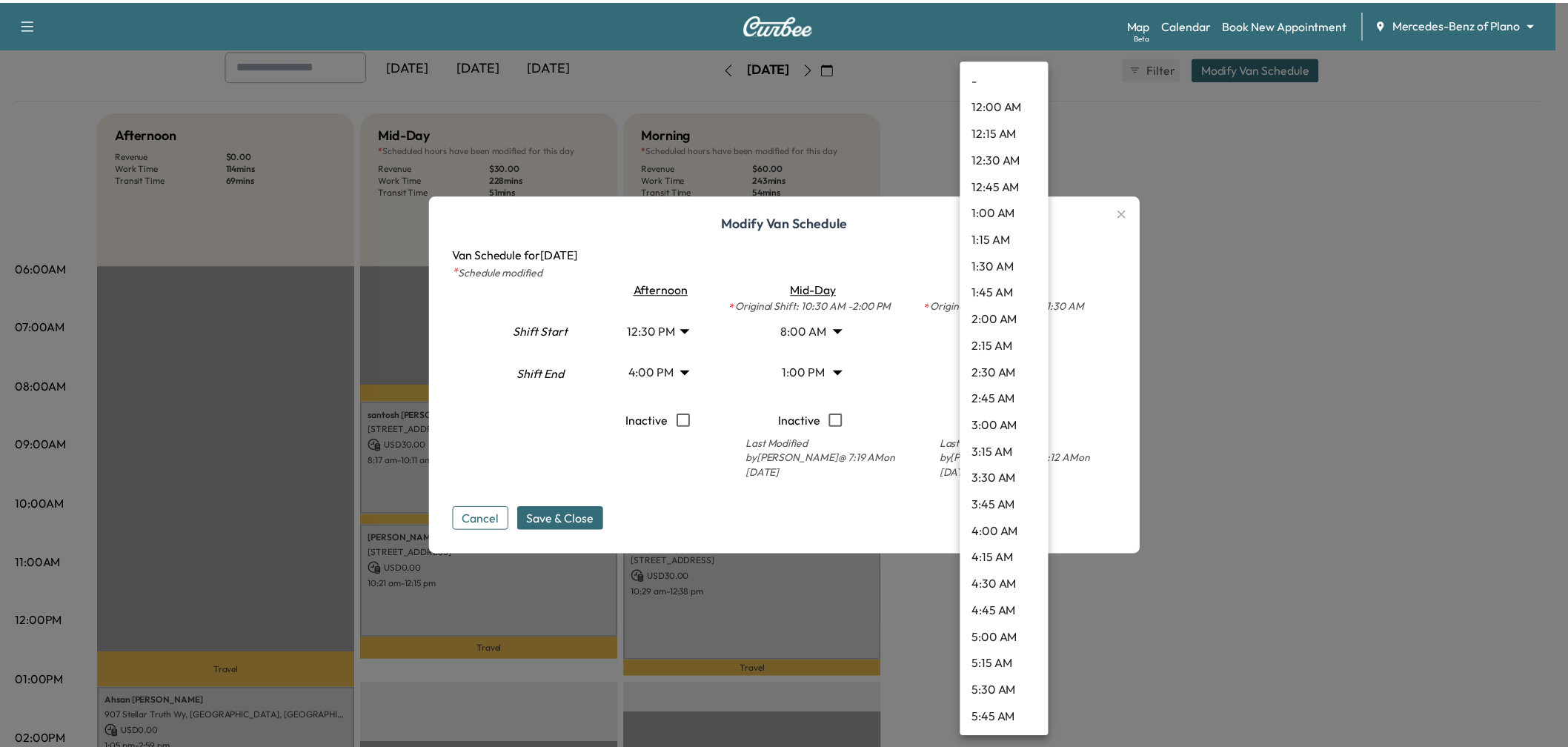
scroll to position [1146, 0]
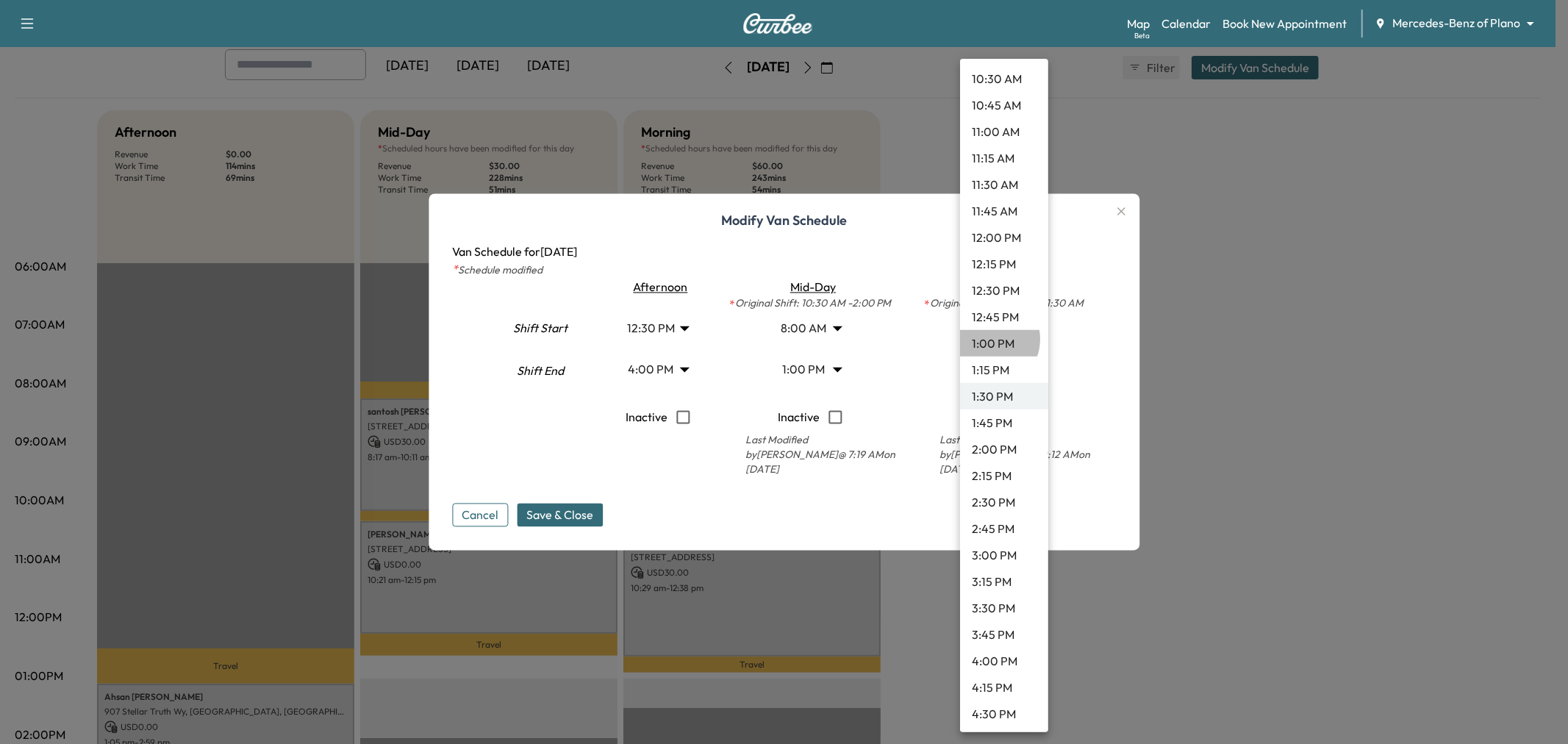
click at [987, 338] on li "1:00 PM" at bounding box center [1004, 343] width 88 height 27
type input "**"
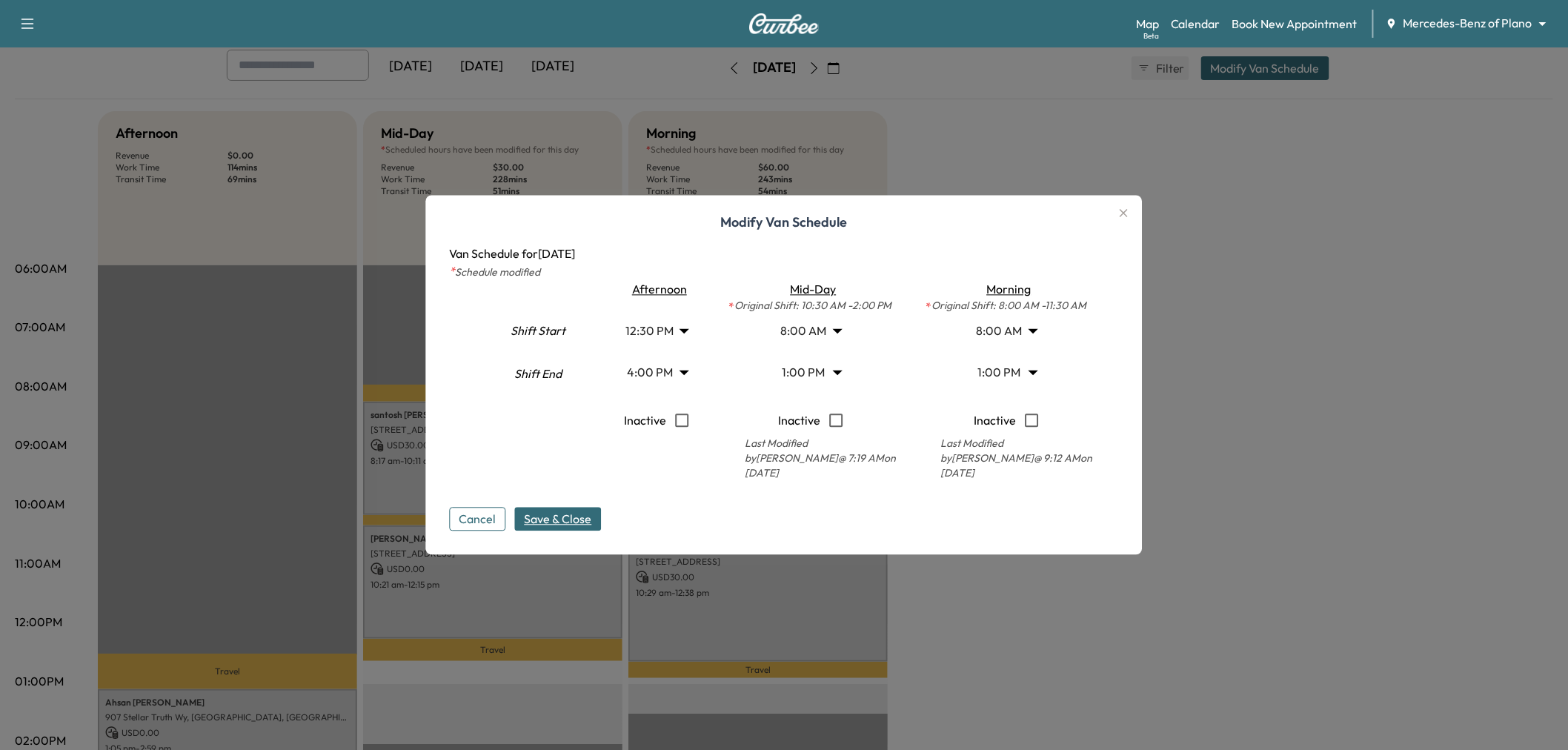
click at [580, 514] on span "Save & Close" at bounding box center [558, 519] width 68 height 18
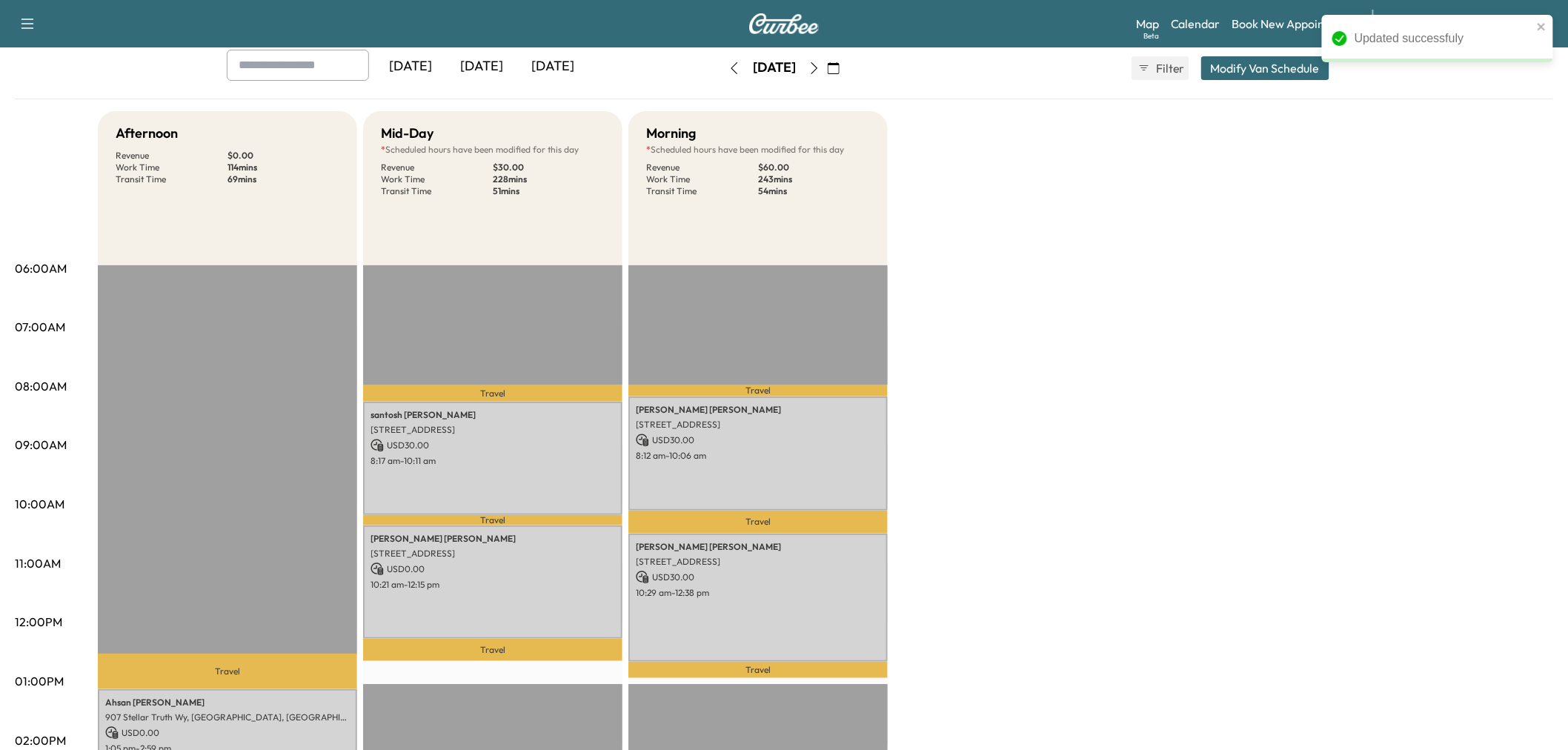
click at [1049, 447] on div "Afternoon Revenue $ 0.00 Work Time 114 mins Transit Time 69 mins Travel Ahsan C…" at bounding box center [825, 667] width 1455 height 1112
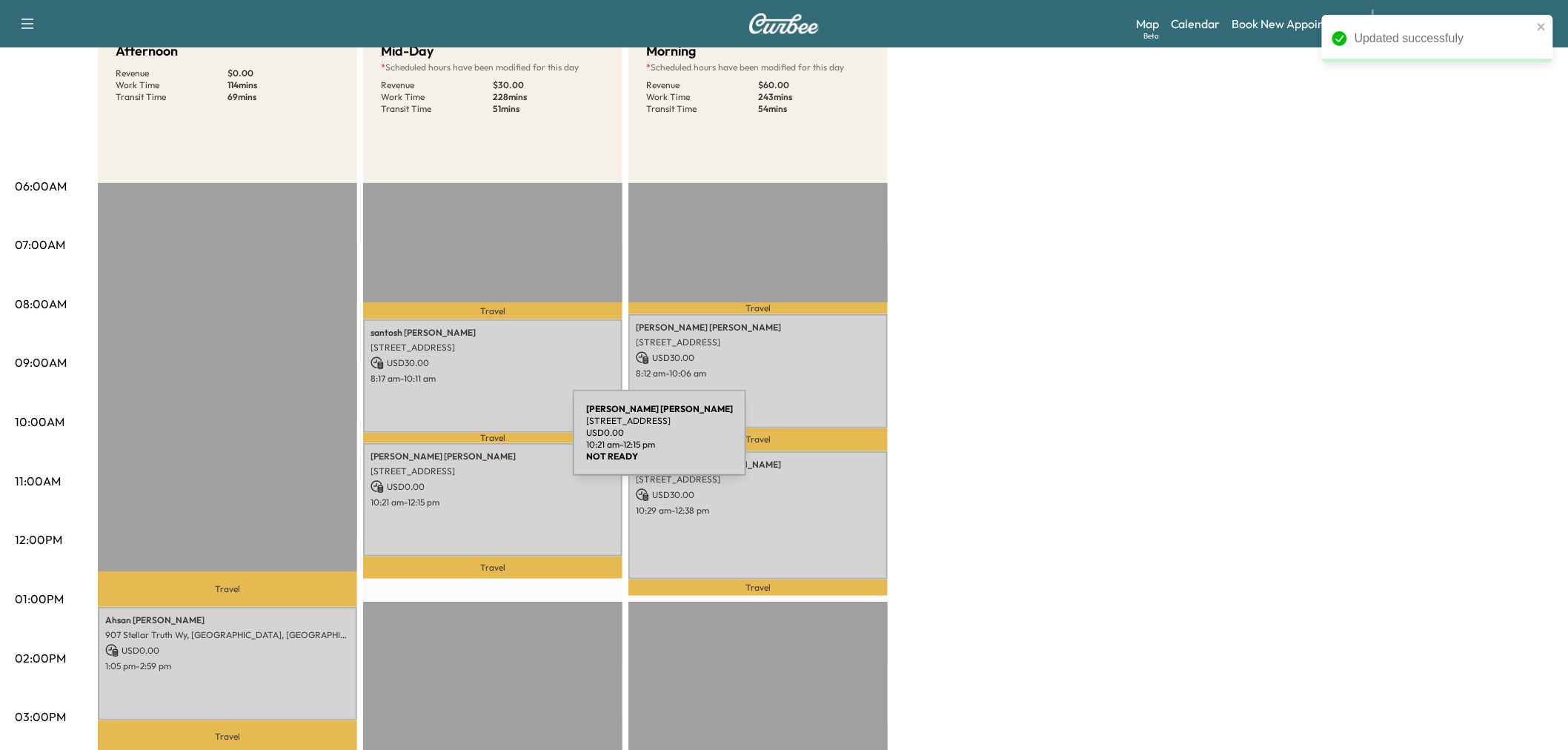
scroll to position [0, 0]
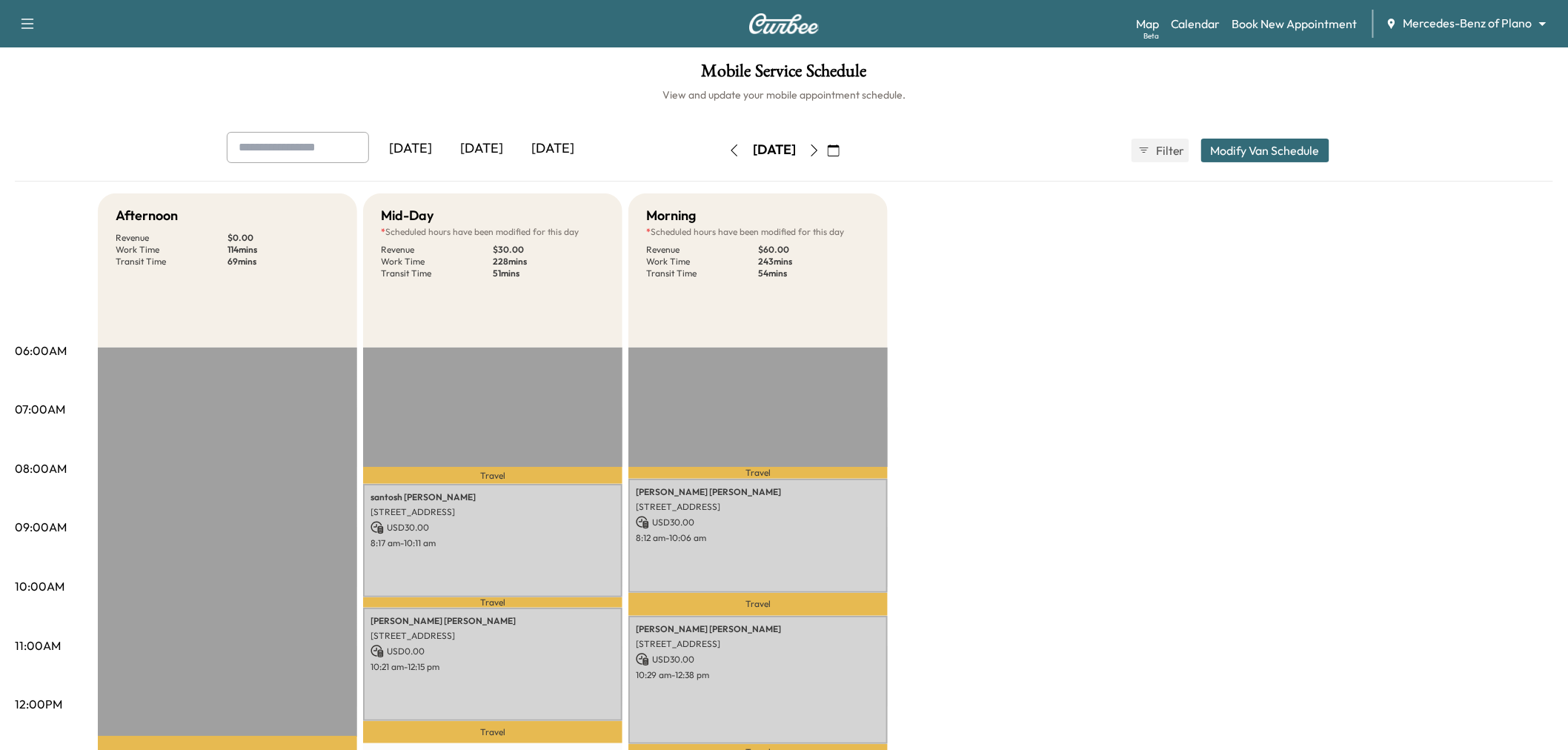
click at [820, 147] on icon "button" at bounding box center [814, 150] width 12 height 12
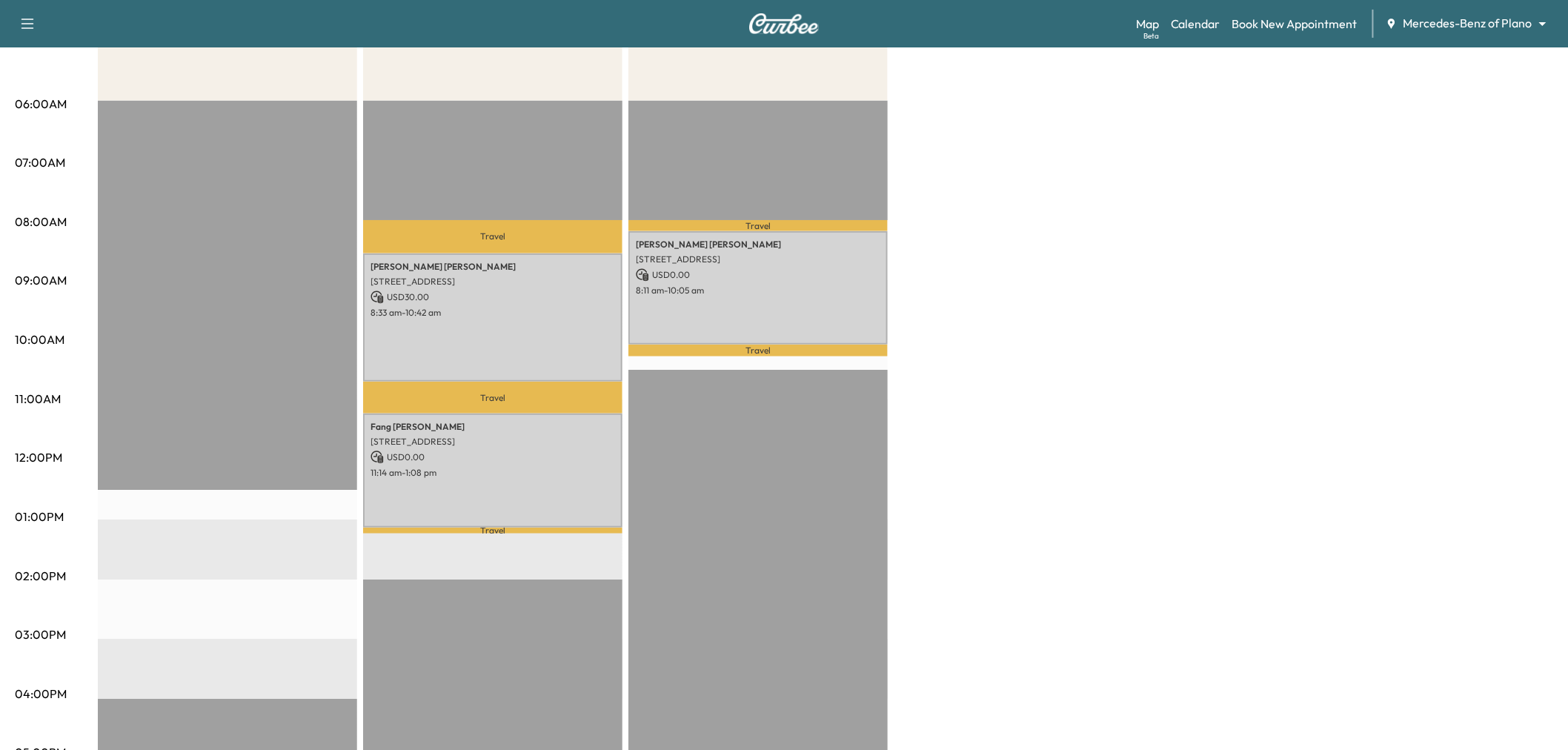
scroll to position [164, 0]
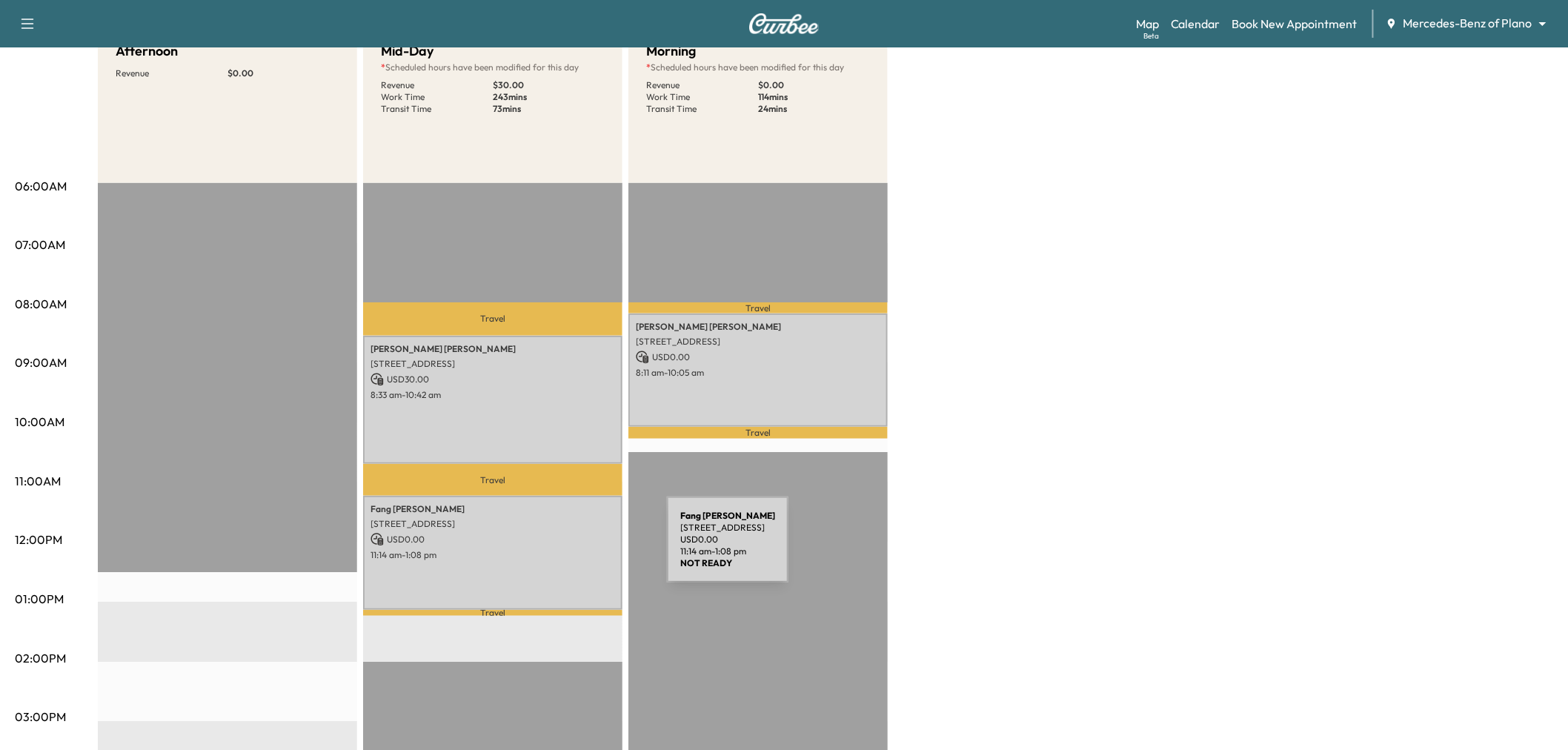
click at [556, 549] on p "11:14 am - 1:08 pm" at bounding box center [493, 554] width 244 height 12
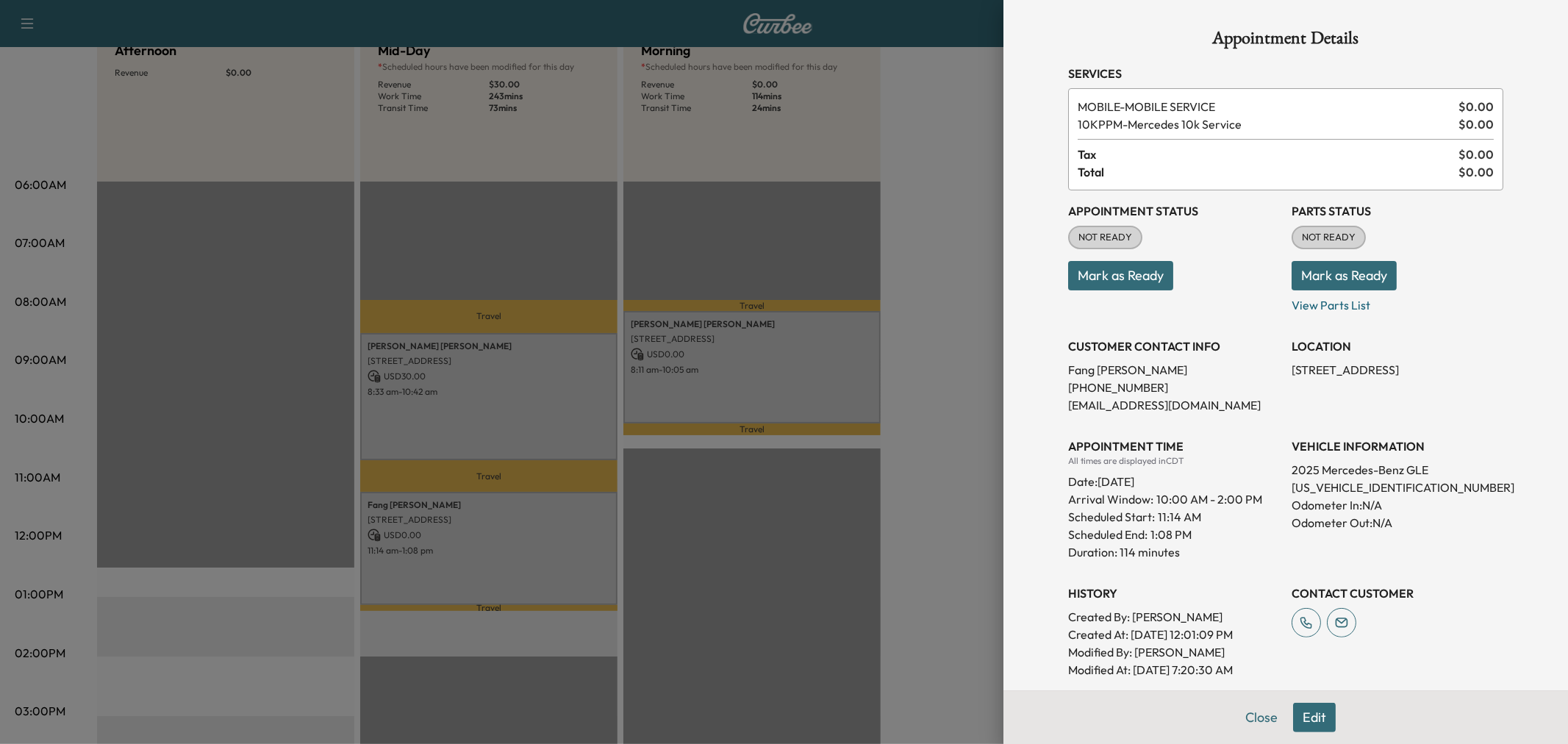
click at [549, 414] on div at bounding box center [784, 372] width 1568 height 744
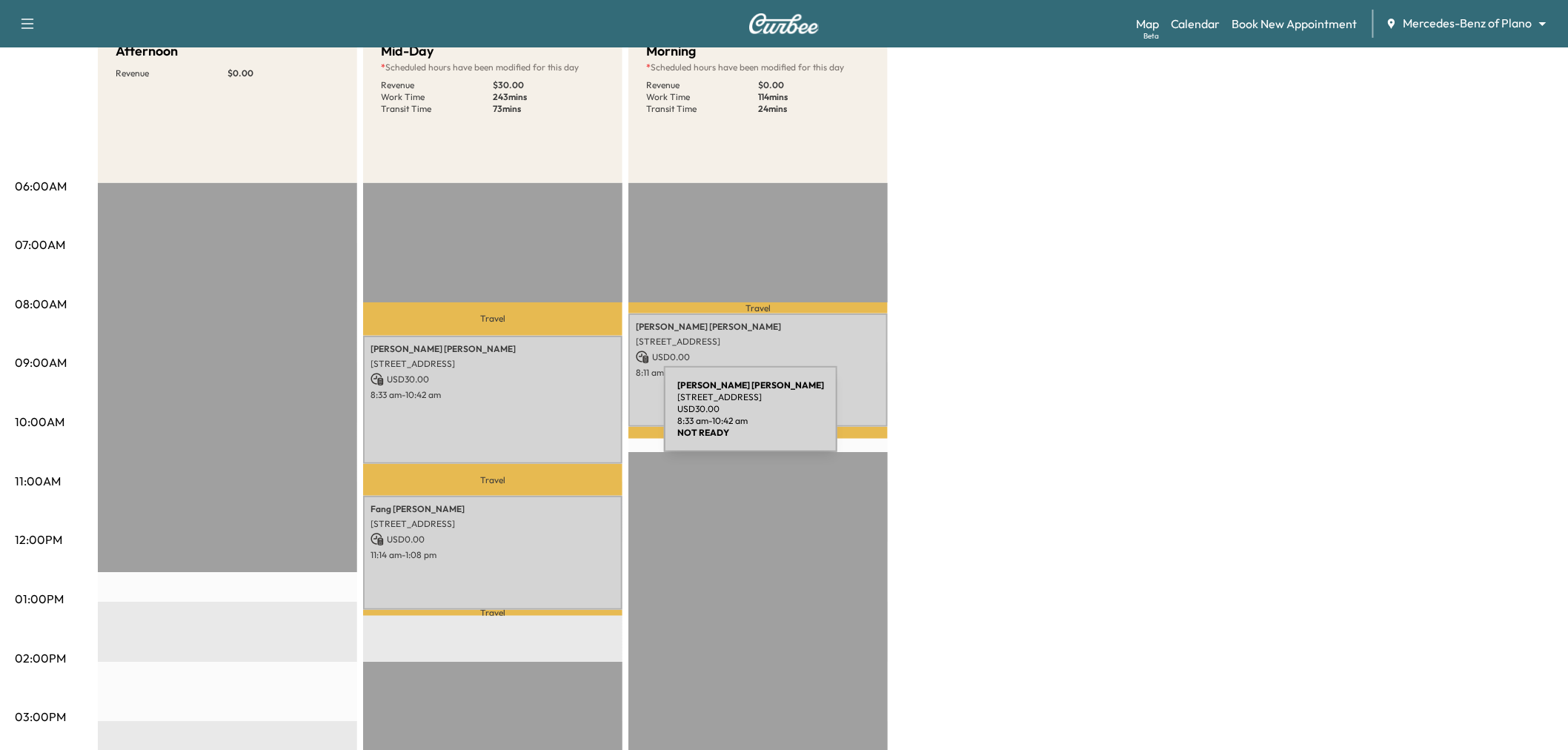
click at [553, 418] on div "Paul Stevens 3109 Clear Lake Ln, Highland Village, TX 75077, US USD 30.00 8:33 …" at bounding box center [493, 400] width 260 height 129
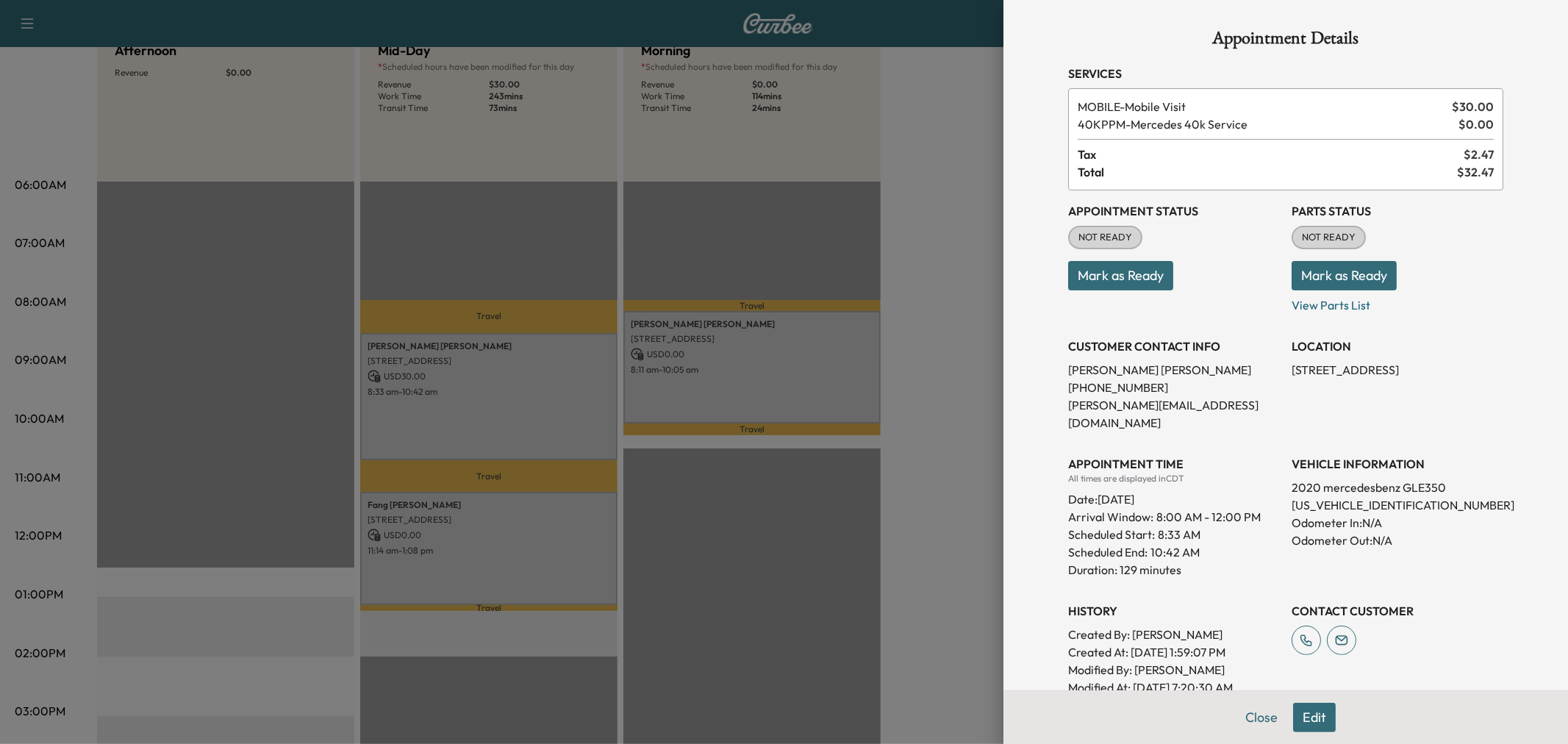
click at [549, 414] on div at bounding box center [784, 372] width 1568 height 744
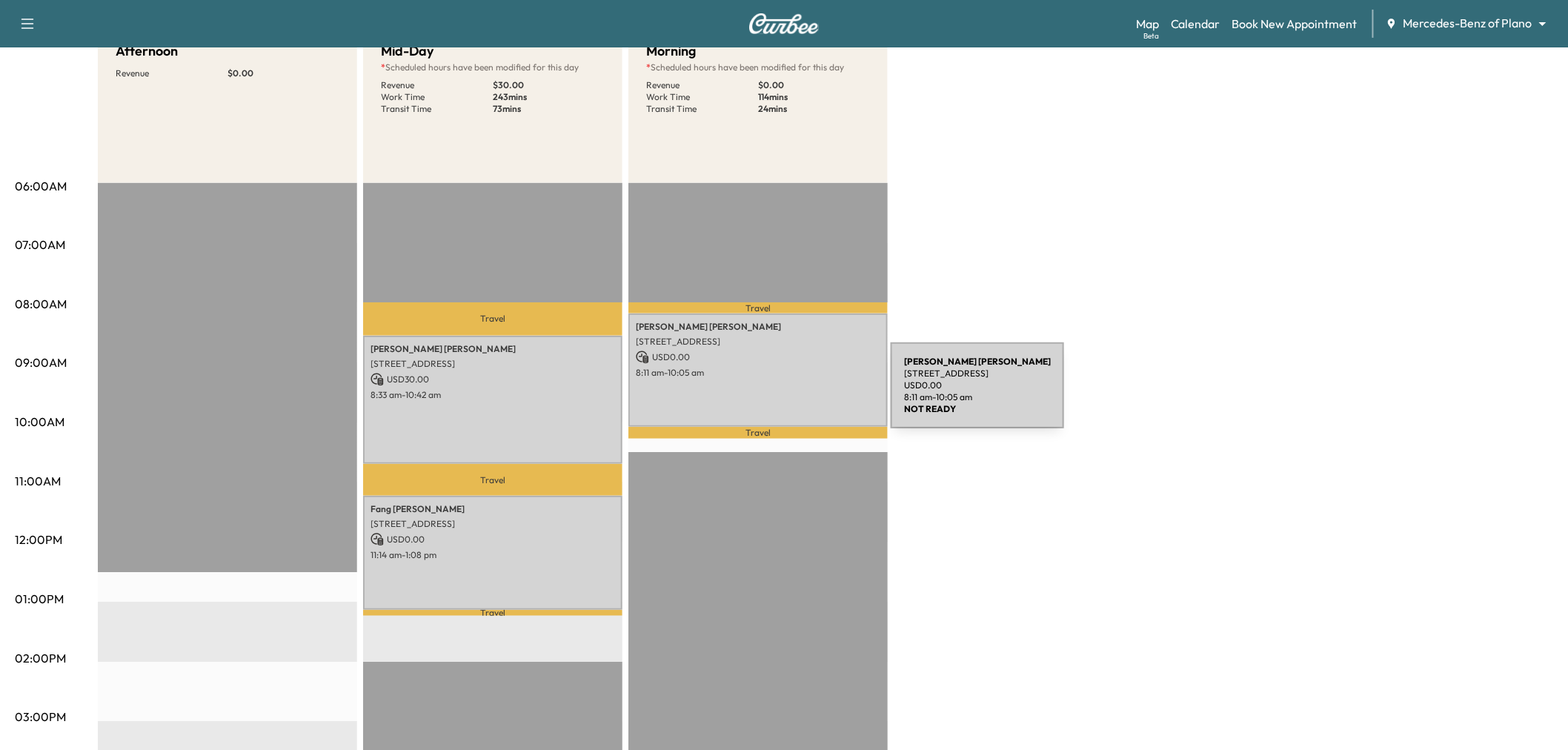
click at [779, 394] on div "Feng Kao 3237 Portside Ln, Plano, TX 75023, USA USD 0.00 8:11 am - 10:05 am" at bounding box center [758, 370] width 260 height 114
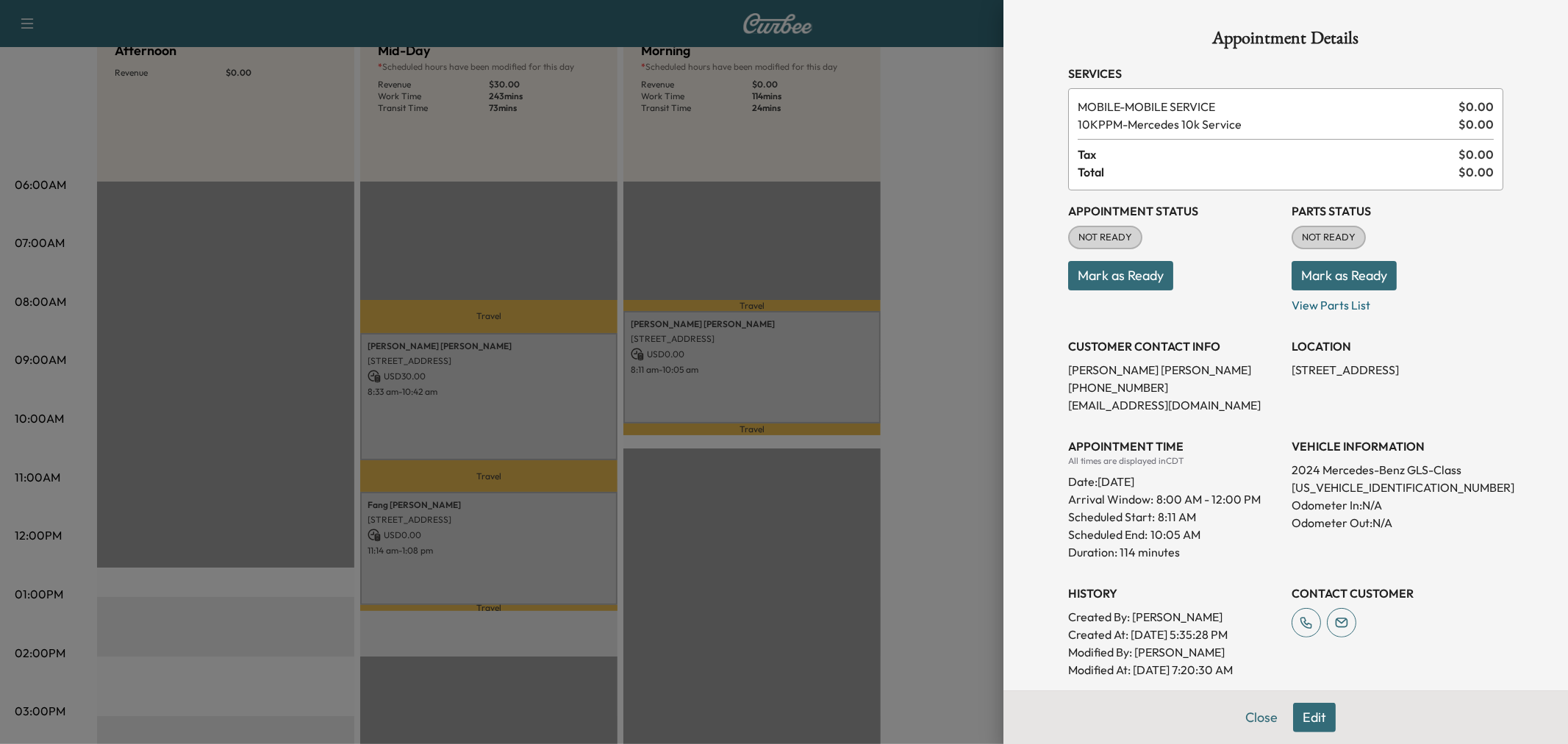
click at [773, 391] on div at bounding box center [784, 372] width 1568 height 744
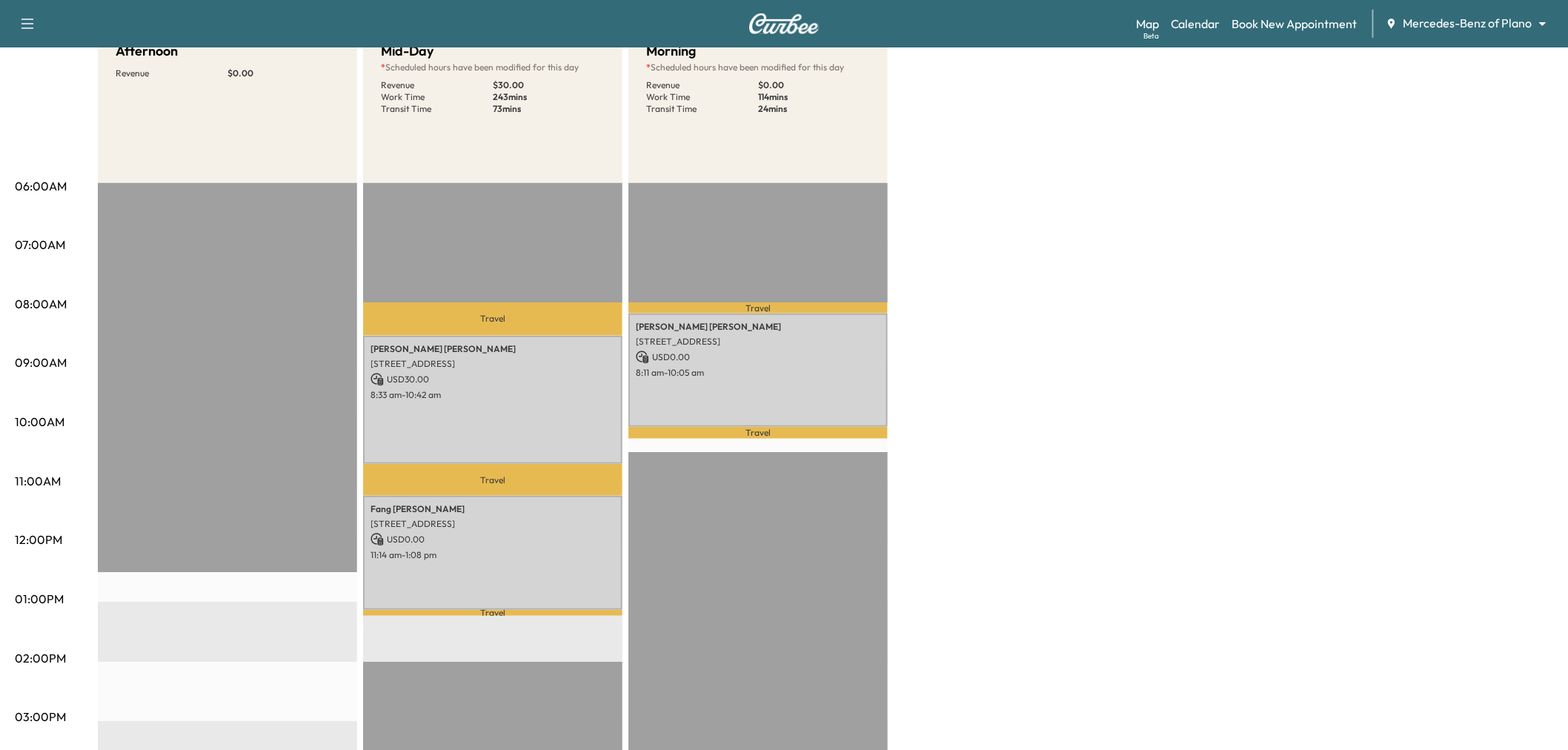
click at [1034, 361] on div "Afternoon Revenue $ 0.00 Mid-Day * Scheduled hours have been modified for this …" at bounding box center [825, 585] width 1455 height 1112
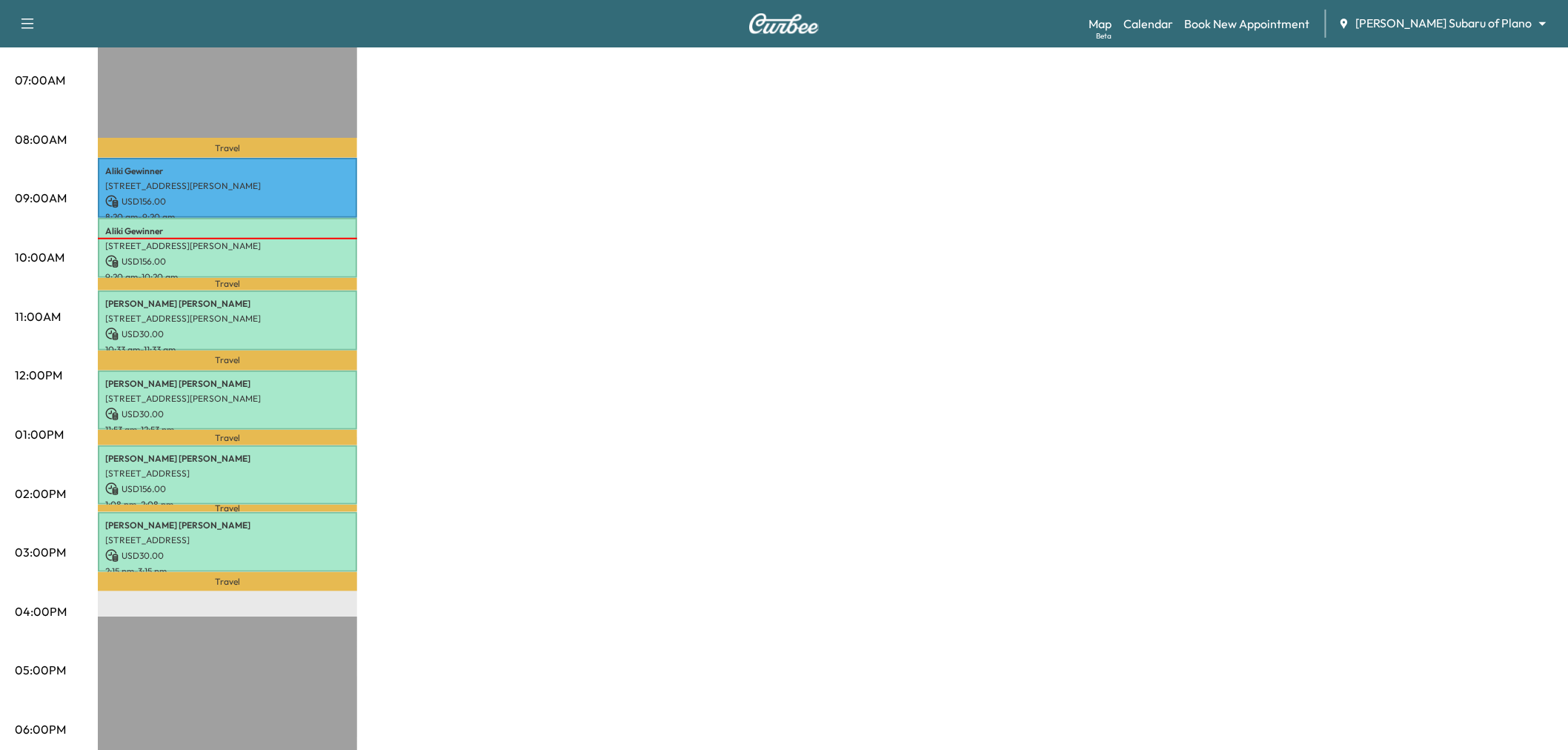
scroll to position [164, 0]
